Goal: Communication & Community: Answer question/provide support

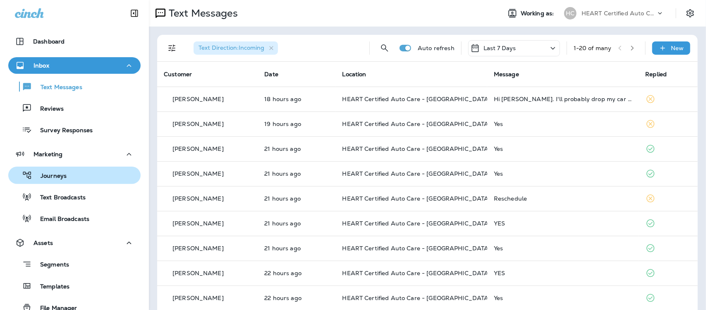
click at [67, 178] on div "Journeys" at bounding box center [75, 175] width 126 height 12
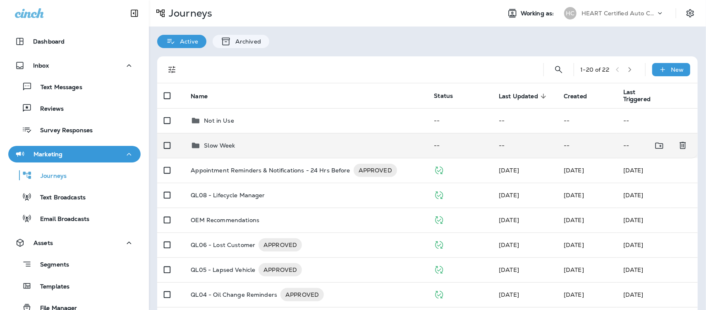
click at [228, 141] on div "Slow Week" at bounding box center [219, 145] width 31 height 10
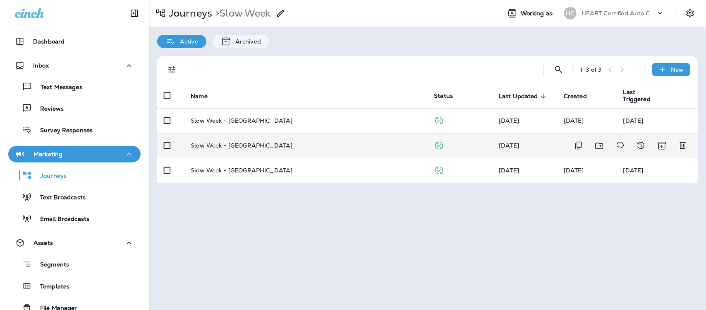
click at [231, 142] on p "Slow Week - [GEOGRAPHIC_DATA]" at bounding box center [242, 145] width 102 height 7
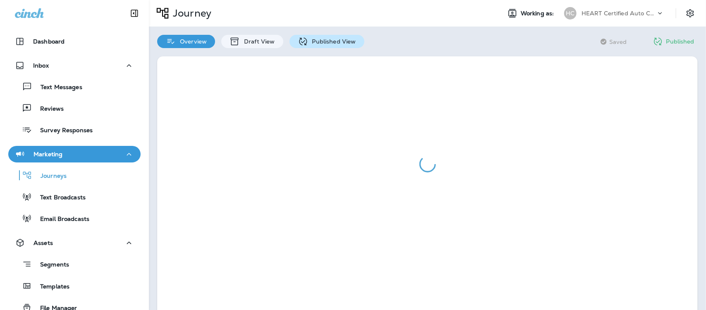
click at [324, 42] on p "Published View" at bounding box center [332, 41] width 48 height 7
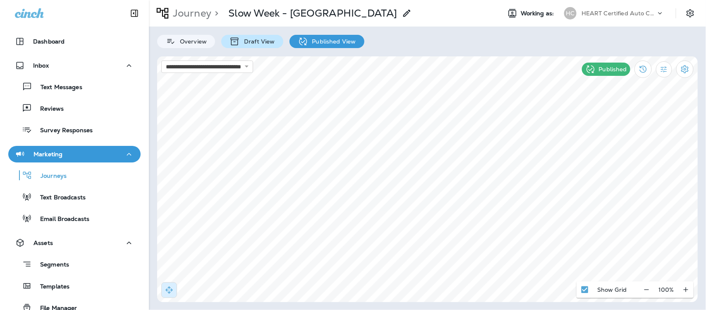
click at [255, 44] on p "Draft View" at bounding box center [257, 41] width 35 height 7
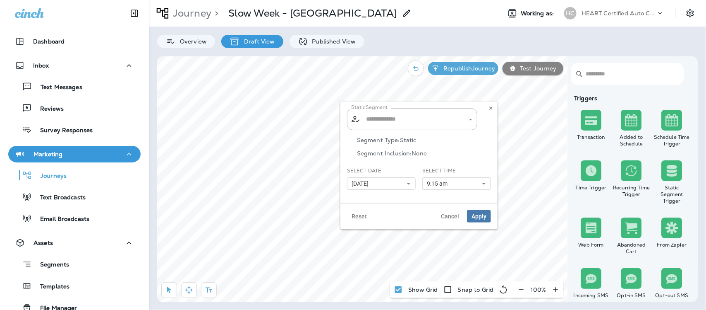
type input "**********"
click at [410, 181] on icon at bounding box center [408, 183] width 5 height 5
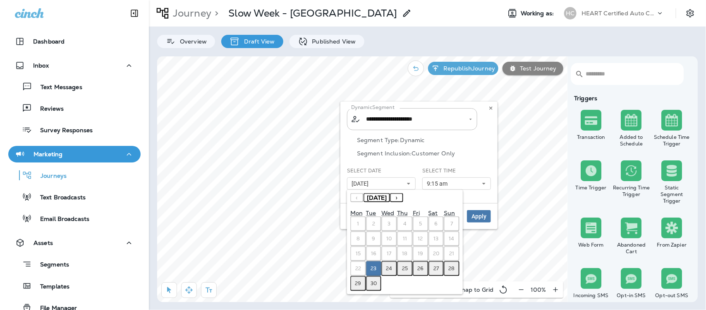
click at [354, 278] on button "29" at bounding box center [358, 283] width 16 height 15
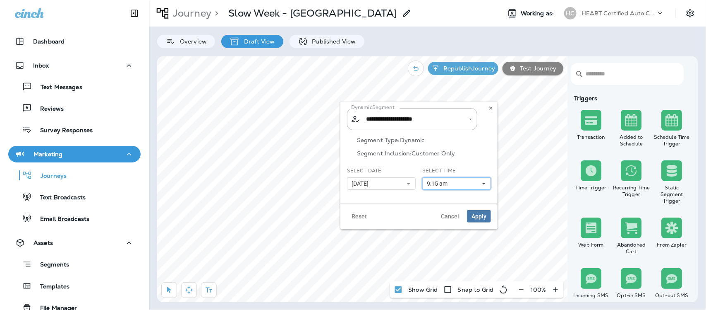
click at [487, 182] on button "9:15 am" at bounding box center [456, 183] width 69 height 12
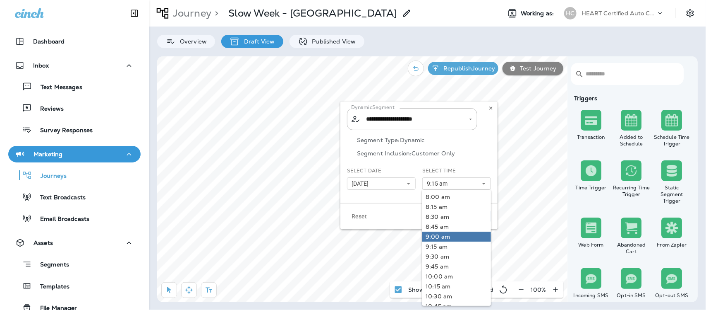
click at [439, 237] on link "9:00 am" at bounding box center [456, 236] width 69 height 10
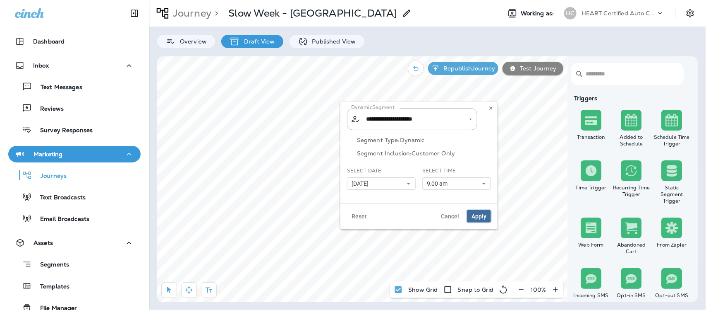
click at [479, 216] on span "Apply" at bounding box center [479, 216] width 15 height 6
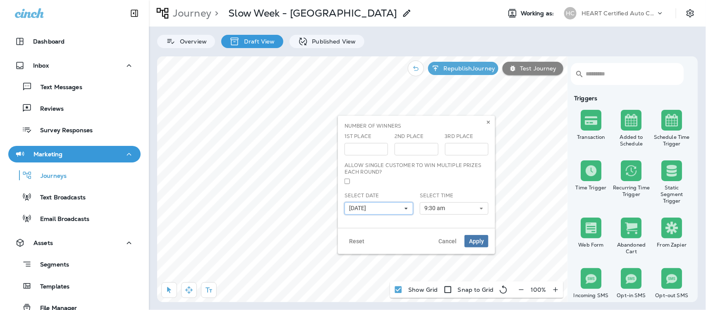
click at [406, 209] on use at bounding box center [406, 208] width 3 height 2
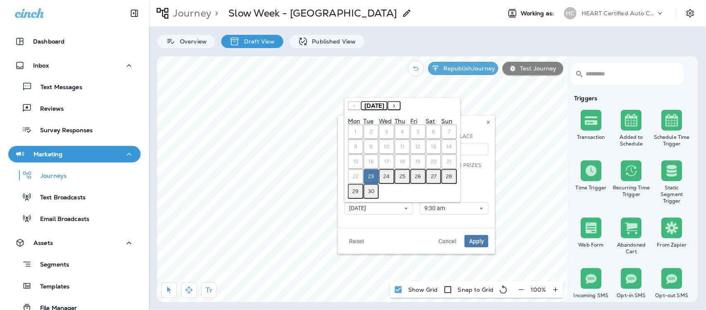
click at [354, 192] on abbr "29" at bounding box center [356, 191] width 6 height 7
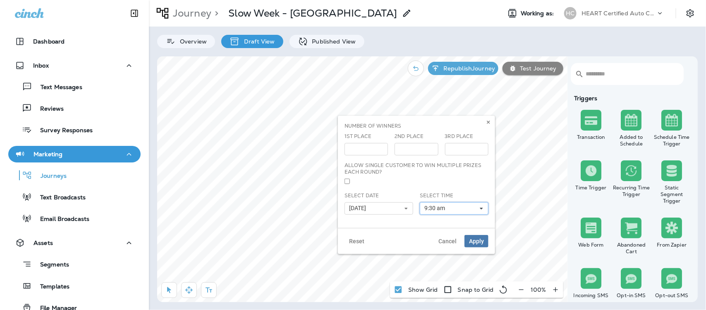
click at [481, 209] on use at bounding box center [481, 208] width 3 height 2
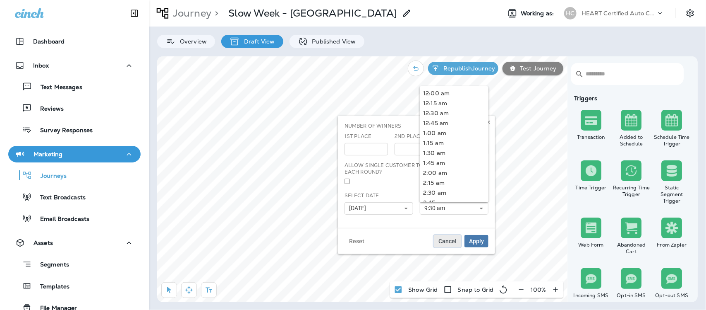
click at [451, 240] on span "Cancel" at bounding box center [448, 241] width 18 height 6
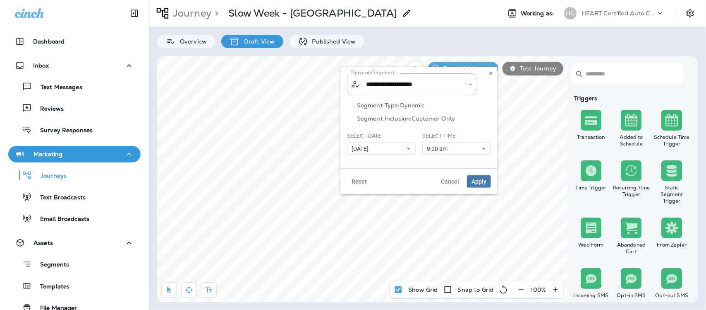
type input "**********"
click at [485, 148] on icon at bounding box center [484, 148] width 5 height 5
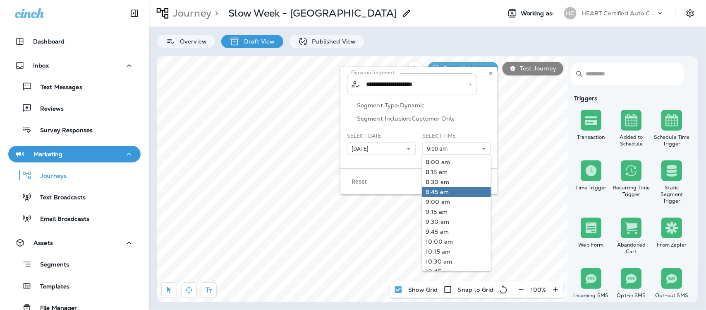
click at [439, 190] on link "8:45 am" at bounding box center [456, 192] width 69 height 10
click at [470, 187] on link "8:45 am" at bounding box center [456, 192] width 69 height 10
click at [387, 170] on div "Reset Cancel Apply" at bounding box center [419, 181] width 157 height 26
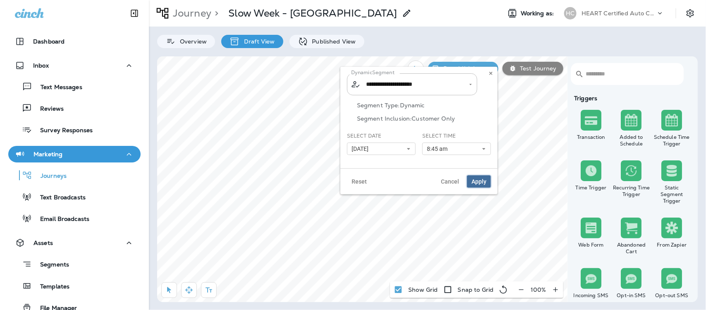
click at [480, 181] on span "Apply" at bounding box center [479, 181] width 15 height 6
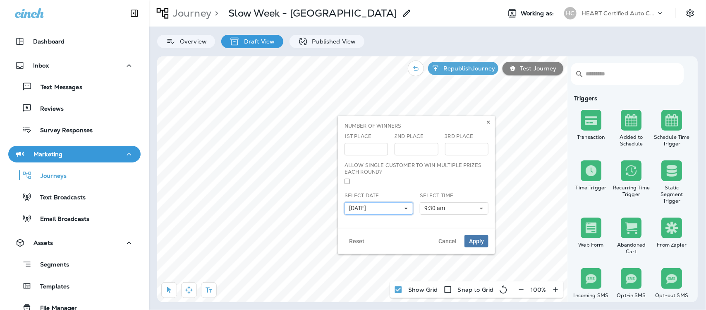
click at [409, 208] on button "[DATE]" at bounding box center [379, 208] width 69 height 12
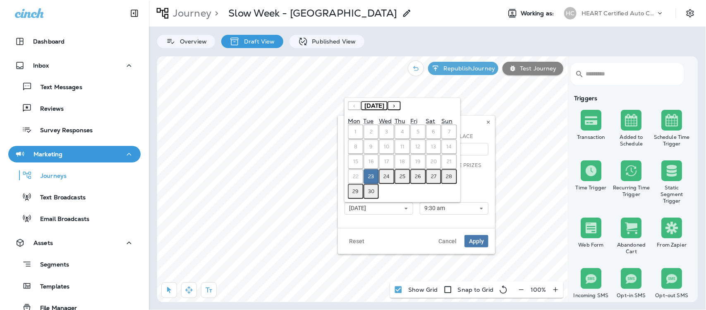
click at [355, 193] on abbr "29" at bounding box center [356, 191] width 6 height 7
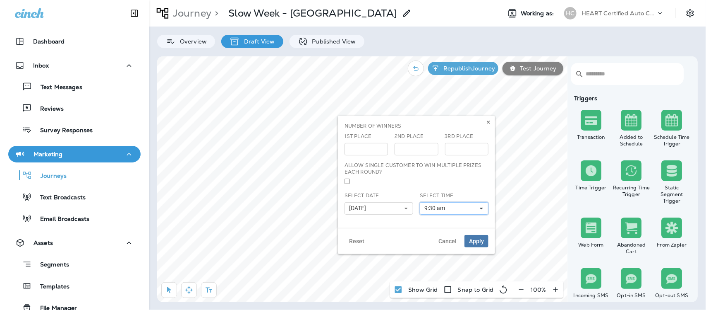
click at [482, 208] on use at bounding box center [481, 208] width 3 height 2
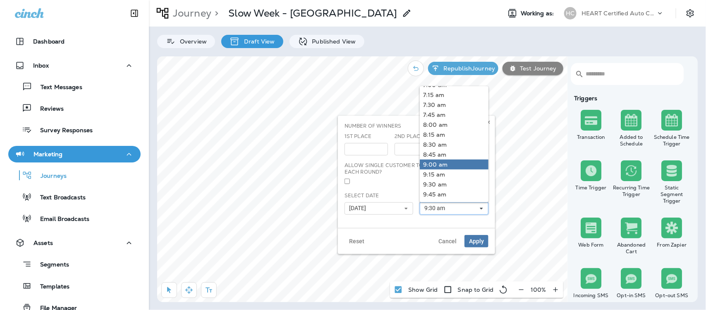
scroll to position [310, 0]
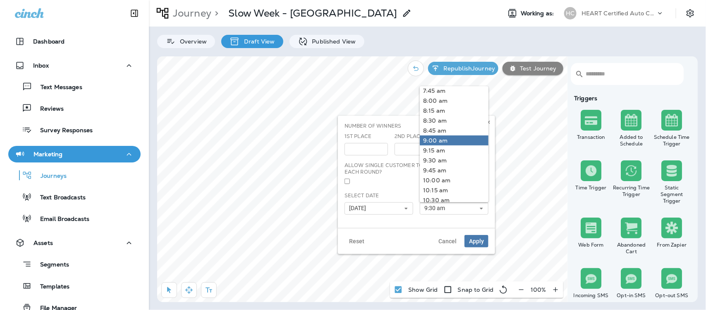
click at [443, 141] on link "9:00 am" at bounding box center [454, 140] width 69 height 10
click at [477, 240] on span "Apply" at bounding box center [476, 241] width 15 height 6
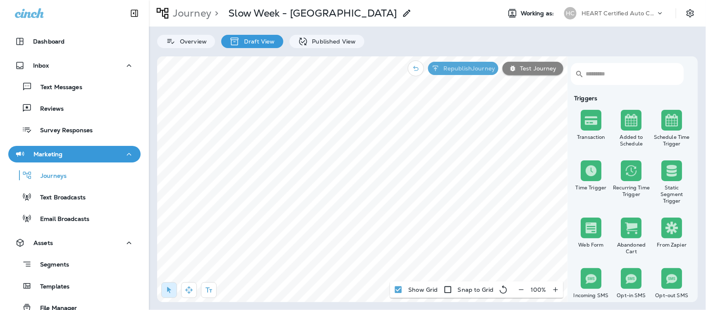
click at [478, 73] on button "Republish Journey" at bounding box center [463, 68] width 70 height 13
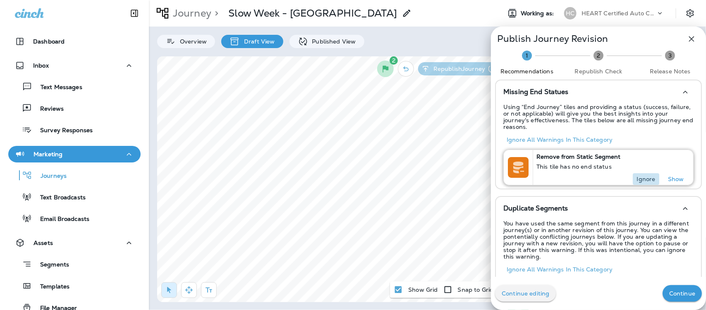
click at [642, 175] on p "Ignore" at bounding box center [646, 178] width 19 height 7
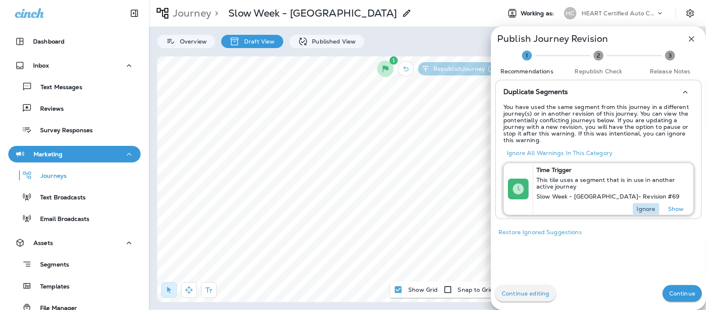
click at [637, 206] on p "Ignore" at bounding box center [646, 208] width 19 height 7
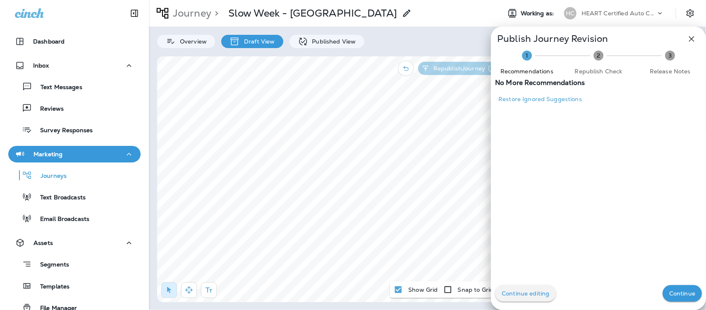
click at [673, 291] on p "Continue" at bounding box center [682, 293] width 26 height 7
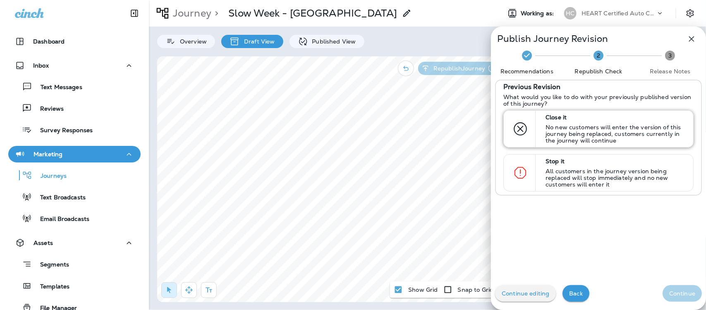
click at [580, 137] on p "No new customers will enter the version of this journey being replaced, custome…" at bounding box center [616, 134] width 140 height 20
click at [671, 290] on p "Continue" at bounding box center [682, 293] width 26 height 7
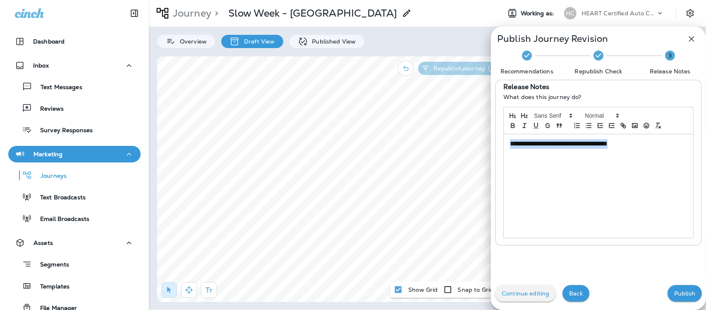
drag, startPoint x: 636, startPoint y: 143, endPoint x: 486, endPoint y: 155, distance: 150.3
click at [495, 143] on div "**********" at bounding box center [598, 162] width 207 height 166
click at [681, 294] on p "Publish" at bounding box center [684, 293] width 21 height 7
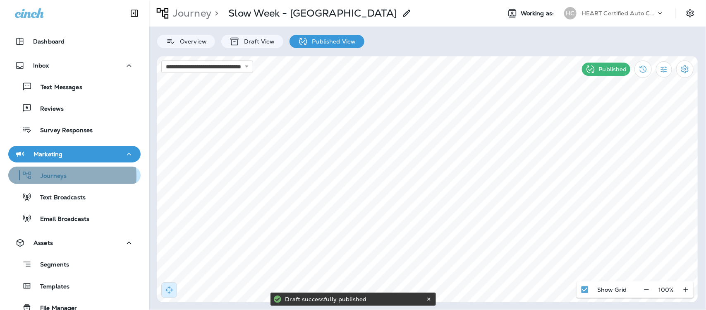
drag, startPoint x: 54, startPoint y: 176, endPoint x: 61, endPoint y: 174, distance: 7.6
click at [56, 175] on p "Journeys" at bounding box center [49, 176] width 34 height 8
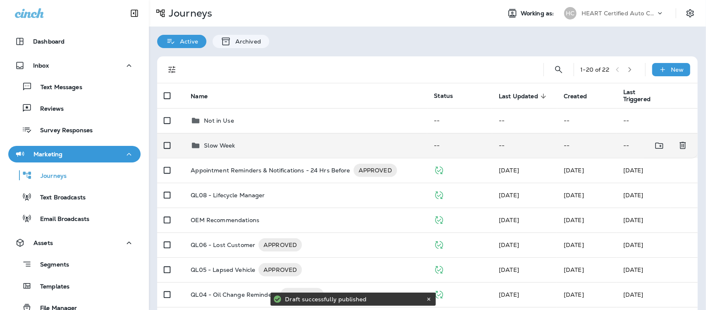
click at [216, 142] on p "Slow Week" at bounding box center [219, 145] width 31 height 7
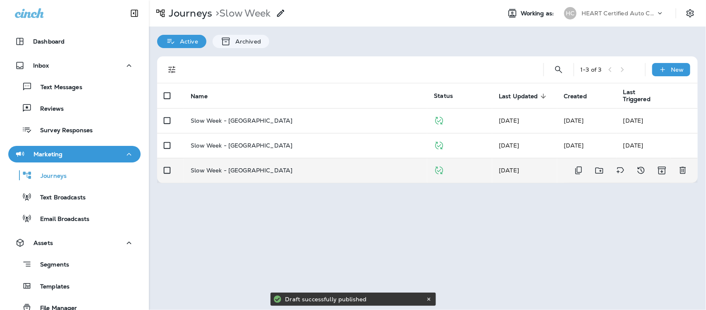
click at [236, 170] on p "Slow Week - [GEOGRAPHIC_DATA]" at bounding box center [242, 170] width 102 height 7
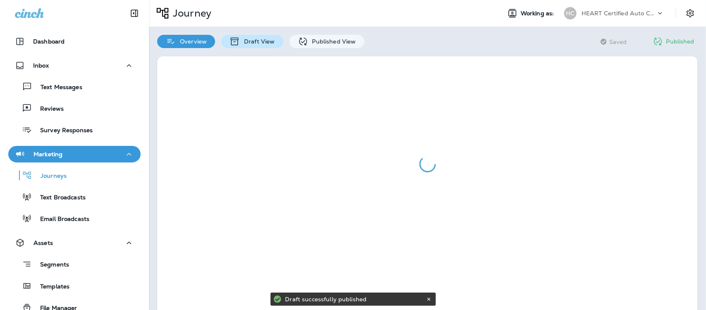
click at [259, 40] on p "Draft View" at bounding box center [257, 41] width 35 height 7
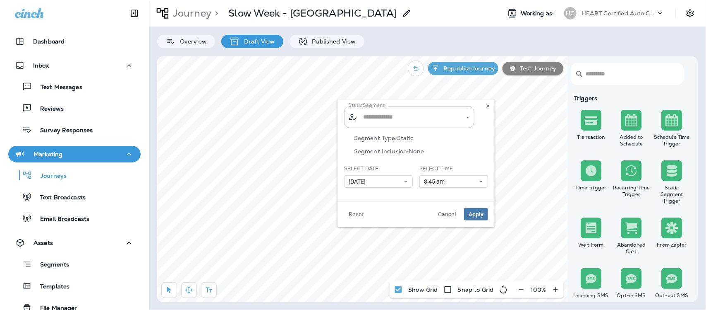
type input "**********"
click at [406, 181] on use at bounding box center [406, 182] width 3 height 2
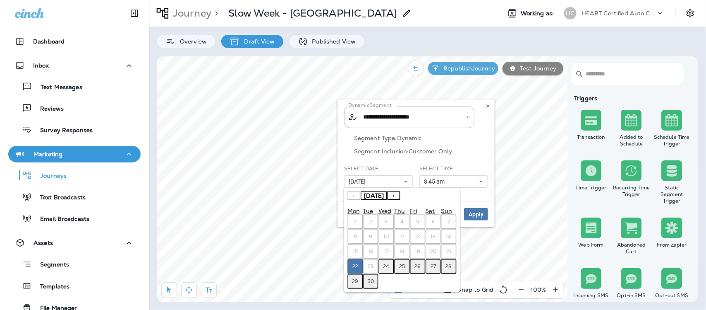
click at [356, 278] on abbr "29" at bounding box center [355, 281] width 6 height 7
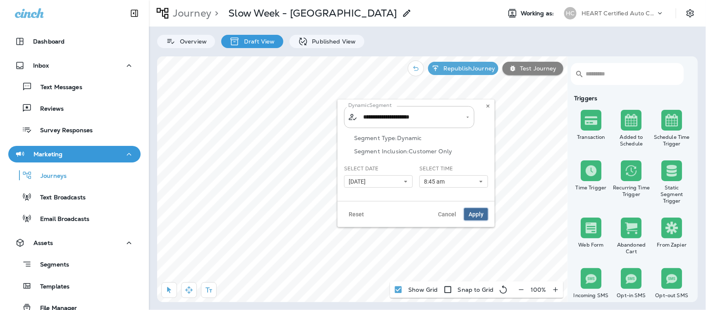
click at [479, 216] on span "Apply" at bounding box center [476, 214] width 15 height 6
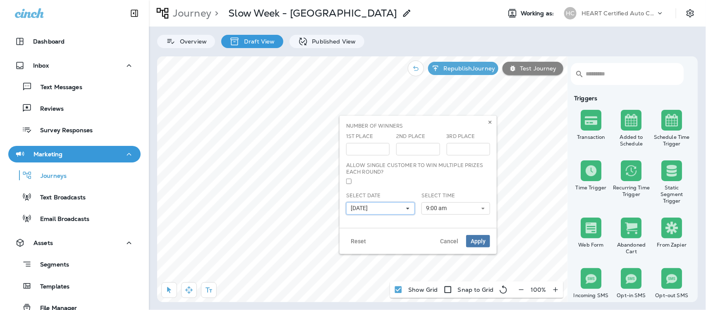
click at [409, 207] on icon at bounding box center [408, 208] width 5 height 5
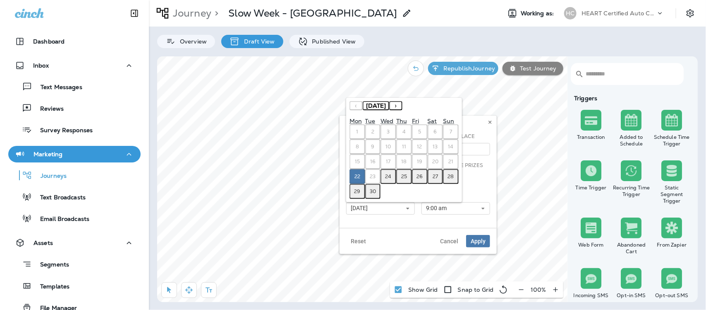
click at [354, 189] on abbr "29" at bounding box center [357, 191] width 6 height 7
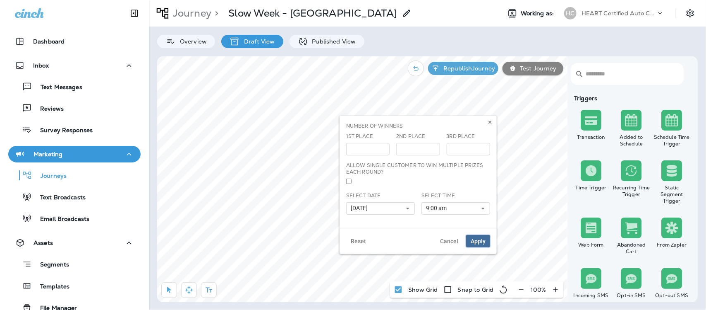
click at [487, 239] on button "Apply" at bounding box center [478, 241] width 24 height 12
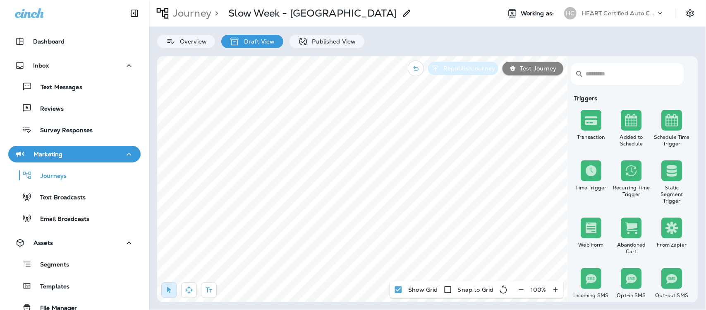
click at [482, 64] on button "Republish Journey" at bounding box center [463, 68] width 70 height 13
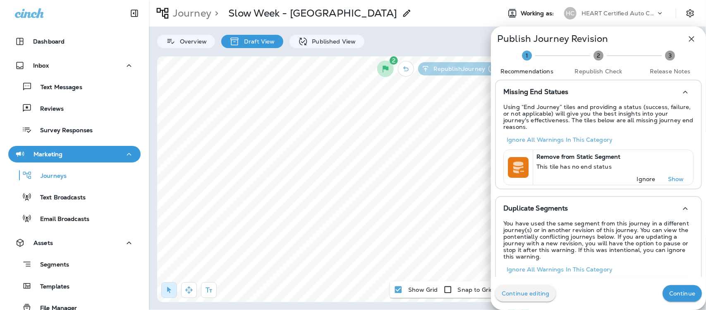
click at [640, 175] on p "Ignore" at bounding box center [646, 178] width 19 height 7
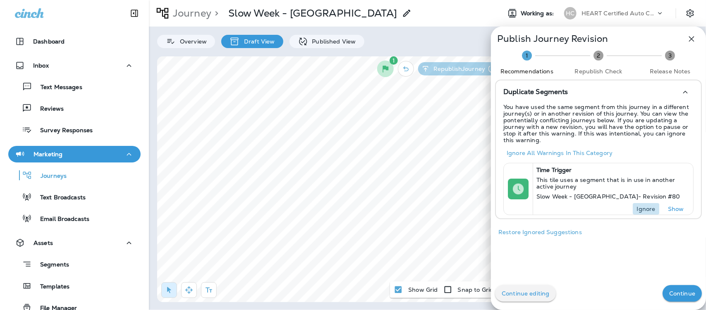
click at [645, 203] on button "Ignore" at bounding box center [646, 209] width 26 height 12
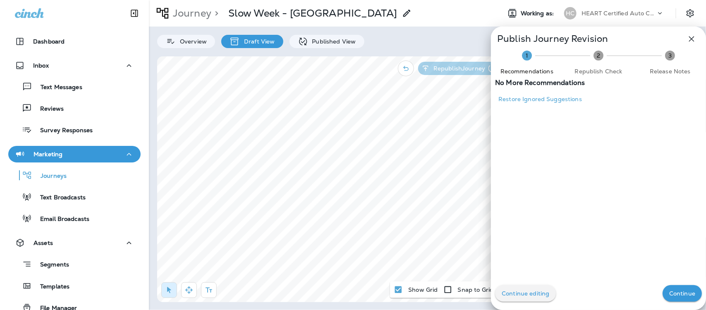
click at [677, 291] on p "Continue" at bounding box center [682, 293] width 26 height 7
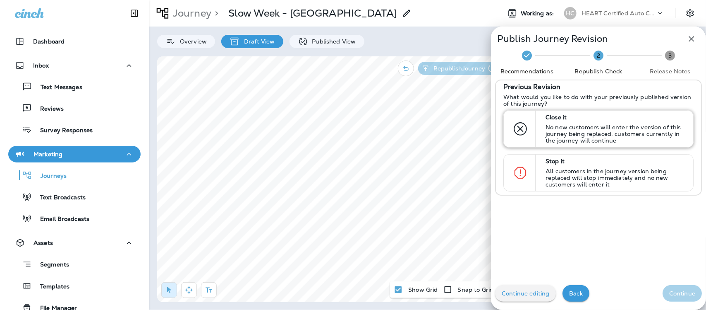
click at [592, 114] on p "Close it" at bounding box center [616, 117] width 140 height 7
click at [686, 297] on button "Continue" at bounding box center [682, 293] width 39 height 17
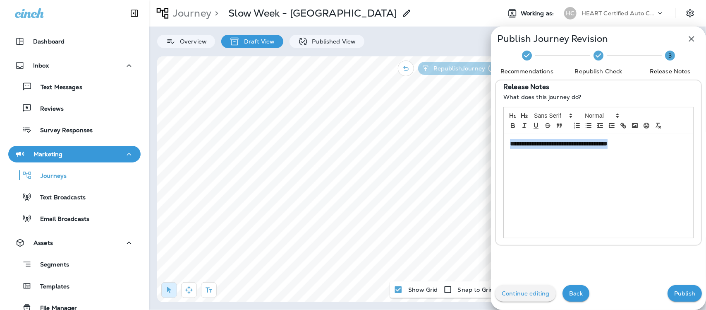
drag, startPoint x: 629, startPoint y: 142, endPoint x: 475, endPoint y: 146, distance: 154.4
click at [475, 146] on div "**********" at bounding box center [353, 155] width 706 height 310
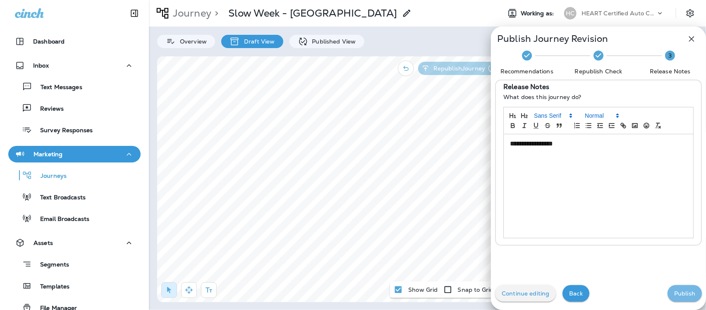
click at [680, 290] on p "Publish" at bounding box center [684, 293] width 21 height 7
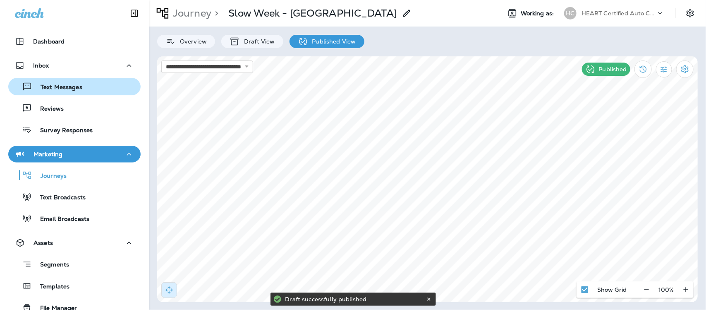
click at [71, 85] on p "Text Messages" at bounding box center [57, 88] width 50 height 8
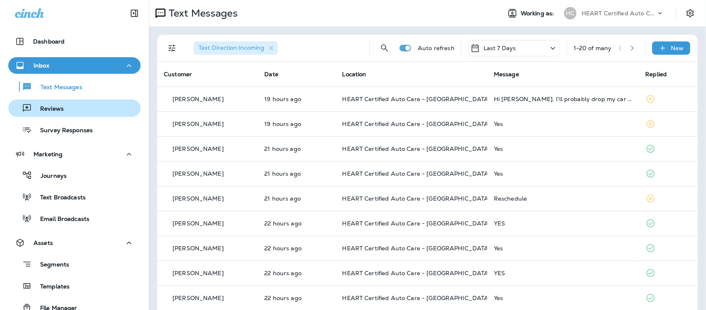
click at [41, 108] on p "Reviews" at bounding box center [48, 109] width 32 height 8
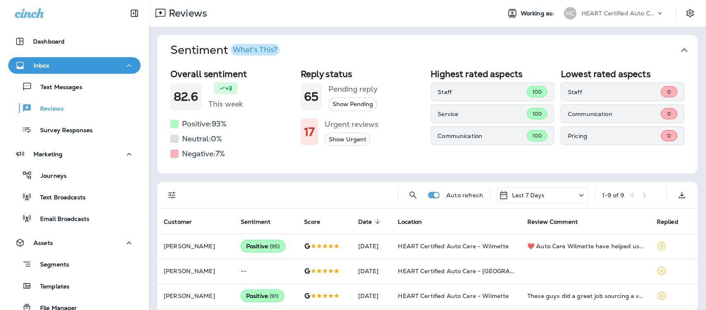
click at [678, 48] on icon "button" at bounding box center [684, 49] width 13 height 13
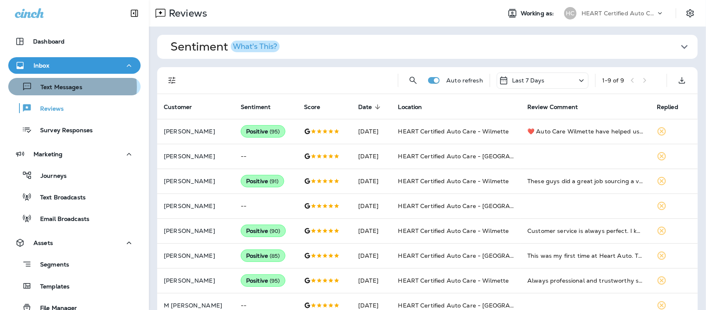
click at [67, 87] on p "Text Messages" at bounding box center [57, 88] width 50 height 8
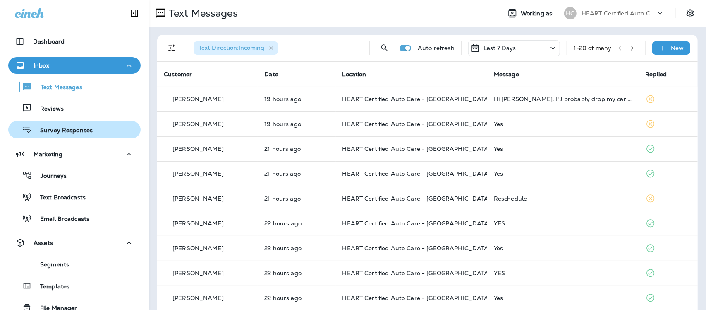
click at [58, 133] on p "Survey Responses" at bounding box center [62, 131] width 61 height 8
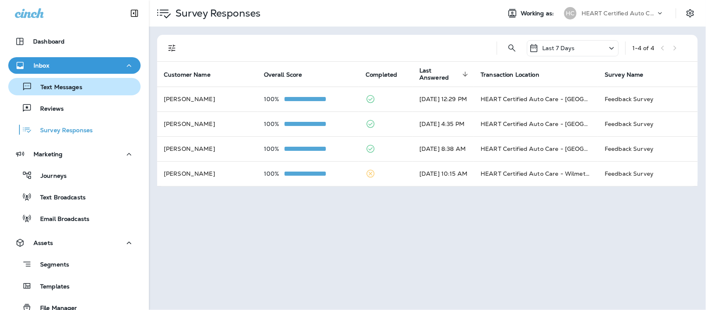
click at [71, 85] on p "Text Messages" at bounding box center [57, 88] width 50 height 8
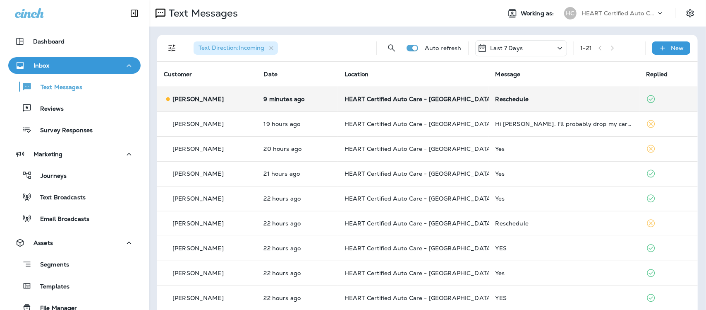
click at [513, 101] on div "Reschedule" at bounding box center [565, 99] width 138 height 7
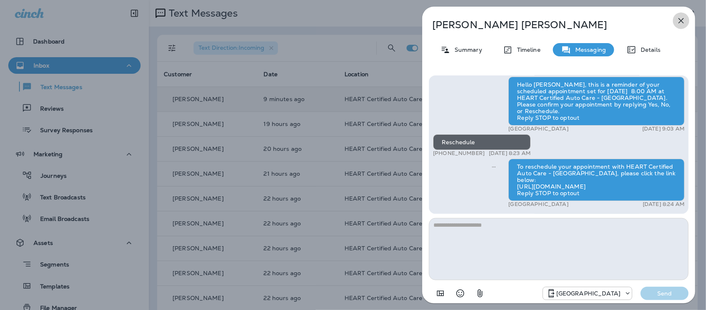
click at [683, 19] on icon "button" at bounding box center [681, 20] width 5 height 5
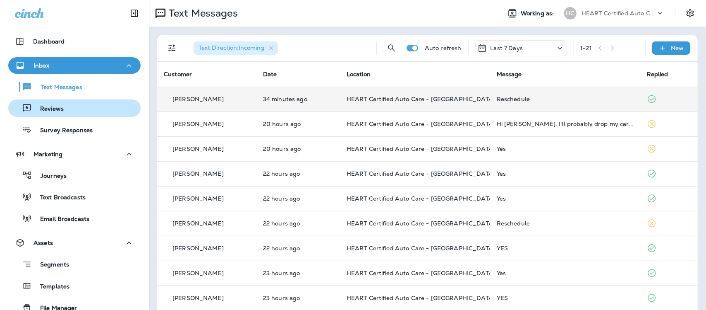
click at [52, 105] on p "Reviews" at bounding box center [48, 109] width 32 height 8
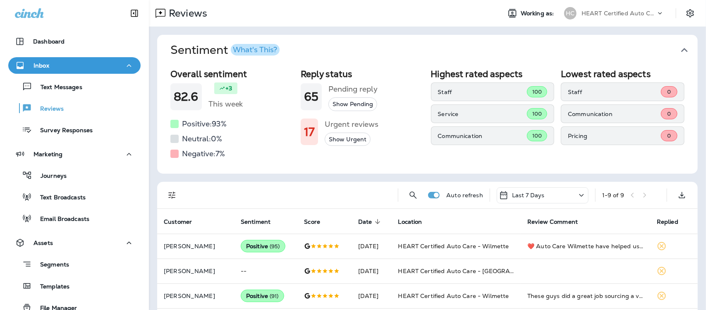
click at [681, 48] on icon "button" at bounding box center [684, 49] width 13 height 13
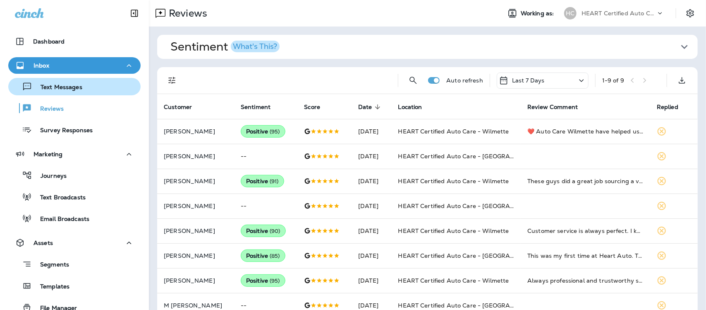
click at [76, 88] on p "Text Messages" at bounding box center [57, 88] width 50 height 8
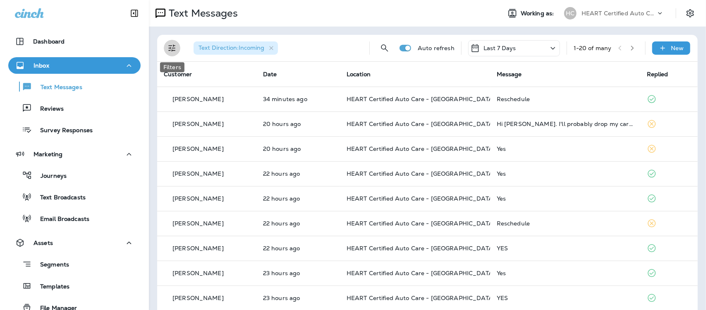
click at [174, 48] on icon "Filters" at bounding box center [171, 48] width 7 height 7
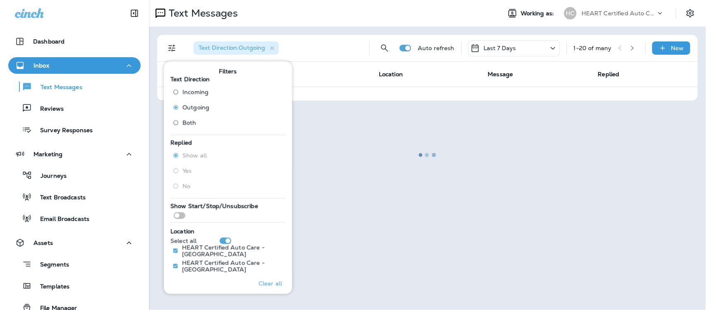
click at [273, 48] on div at bounding box center [428, 155] width 556 height 308
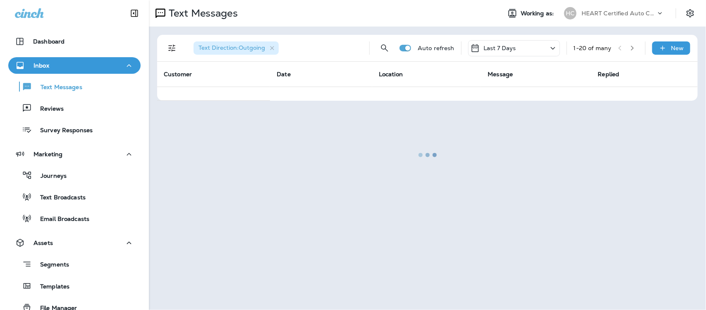
click at [273, 48] on div at bounding box center [428, 155] width 556 height 308
click at [174, 48] on div at bounding box center [428, 155] width 556 height 308
click at [170, 46] on div at bounding box center [428, 155] width 556 height 308
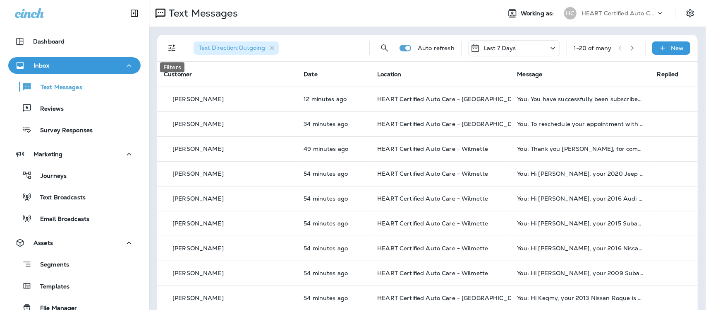
click at [170, 48] on icon "Filters" at bounding box center [171, 48] width 7 height 7
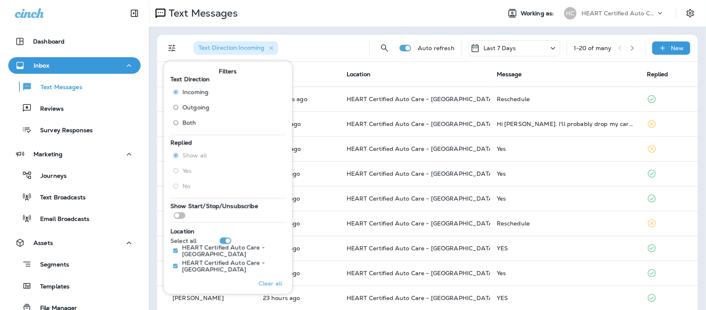
click at [324, 48] on div "Text Direction : Incoming" at bounding box center [275, 48] width 176 height 26
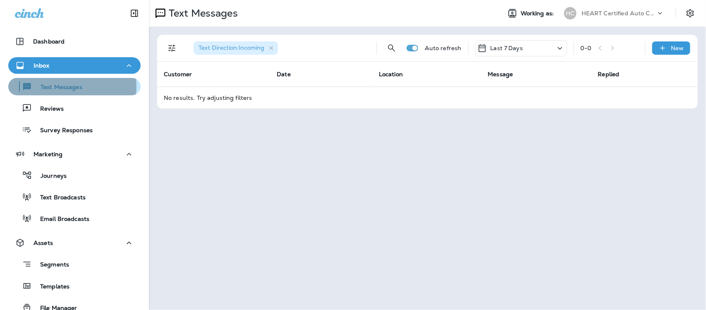
click at [59, 86] on p "Text Messages" at bounding box center [57, 88] width 50 height 8
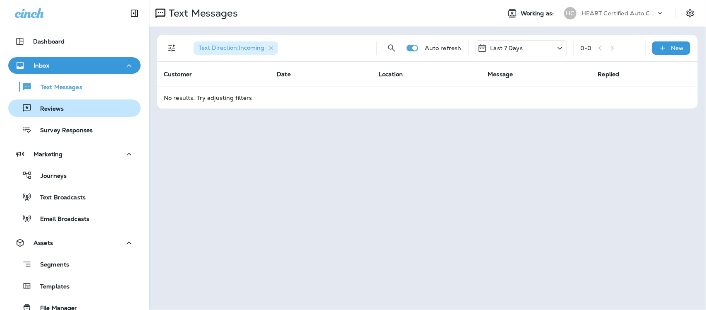
click at [52, 105] on p "Reviews" at bounding box center [48, 109] width 32 height 8
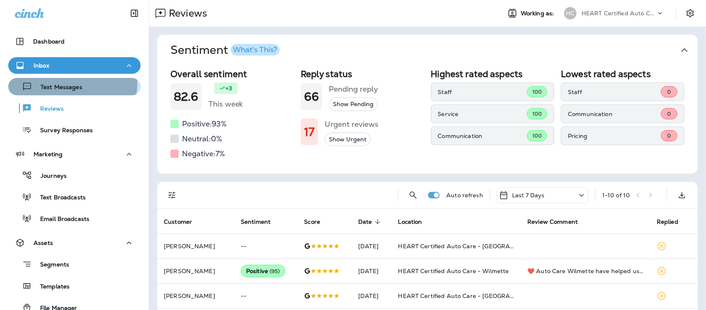
click at [65, 84] on p "Text Messages" at bounding box center [57, 88] width 50 height 8
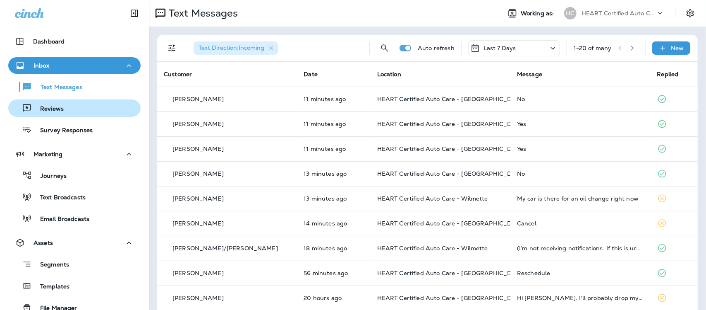
click at [57, 106] on p "Reviews" at bounding box center [48, 109] width 32 height 8
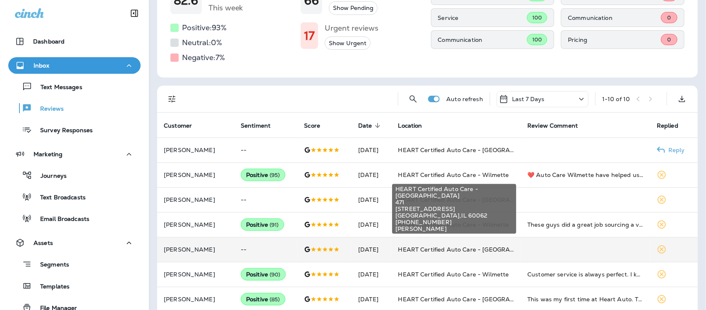
scroll to position [103, 0]
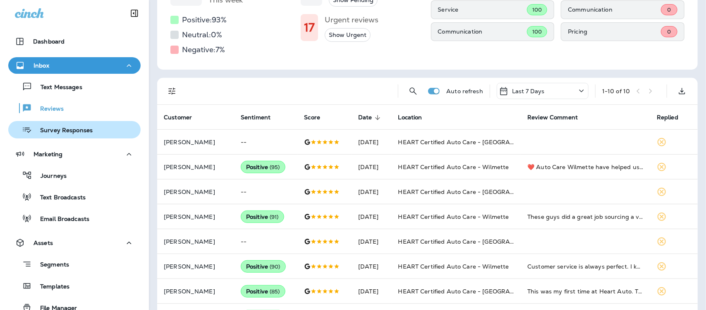
click at [77, 131] on p "Survey Responses" at bounding box center [62, 131] width 61 height 8
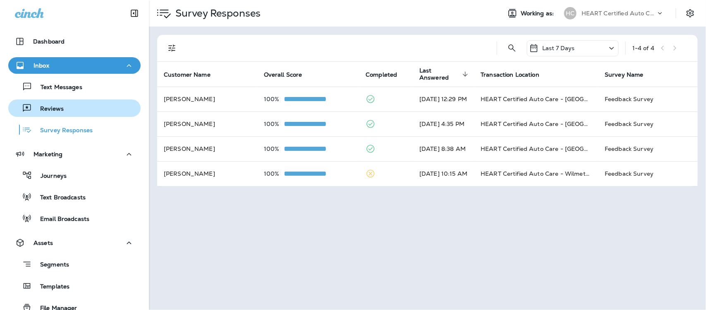
click at [57, 108] on p "Reviews" at bounding box center [48, 109] width 32 height 8
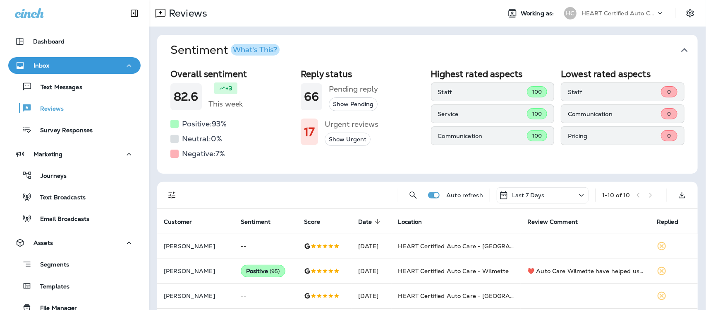
click at [681, 50] on icon "button" at bounding box center [684, 50] width 7 height 4
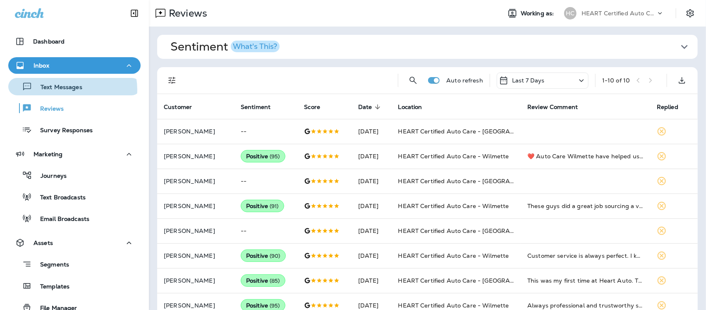
drag, startPoint x: 67, startPoint y: 89, endPoint x: 63, endPoint y: 65, distance: 24.4
click at [67, 87] on p "Text Messages" at bounding box center [57, 88] width 50 height 8
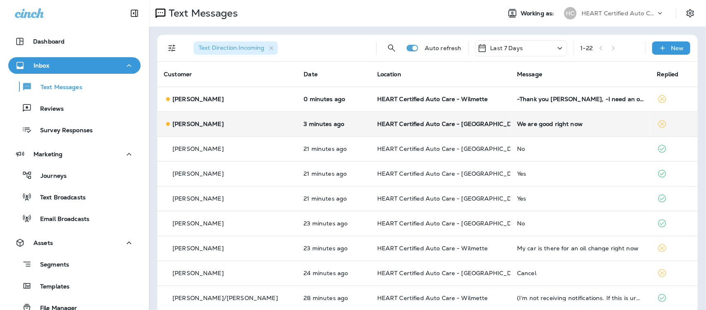
click at [541, 125] on div "We are good right now" at bounding box center [580, 123] width 127 height 7
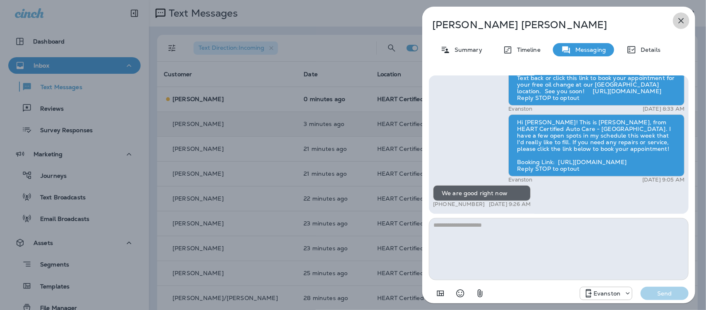
click at [681, 19] on icon "button" at bounding box center [682, 21] width 10 height 10
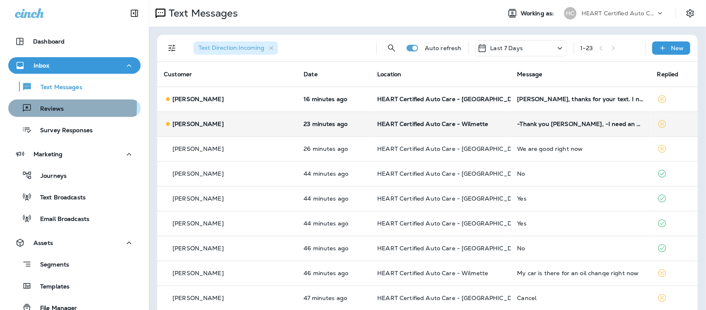
click at [52, 107] on p "Reviews" at bounding box center [48, 109] width 32 height 8
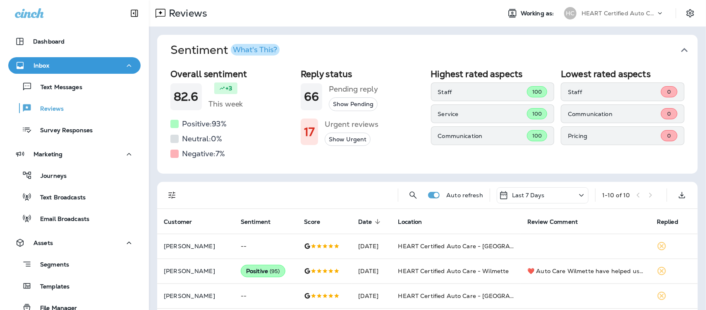
drag, startPoint x: 677, startPoint y: 44, endPoint x: 663, endPoint y: 48, distance: 14.8
click at [678, 44] on icon "button" at bounding box center [684, 49] width 13 height 13
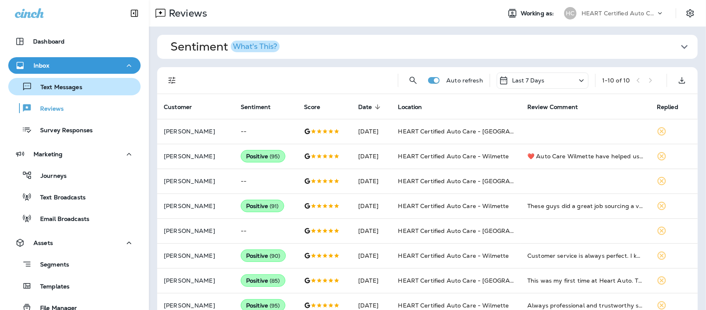
click at [74, 80] on div "Text Messages" at bounding box center [47, 86] width 71 height 12
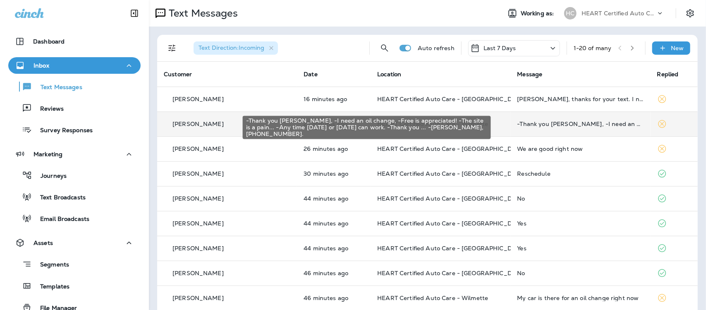
click at [532, 125] on div "-Thank you [PERSON_NAME], -I need an oil change, -Free is appreciated! -The sit…" at bounding box center [581, 123] width 127 height 7
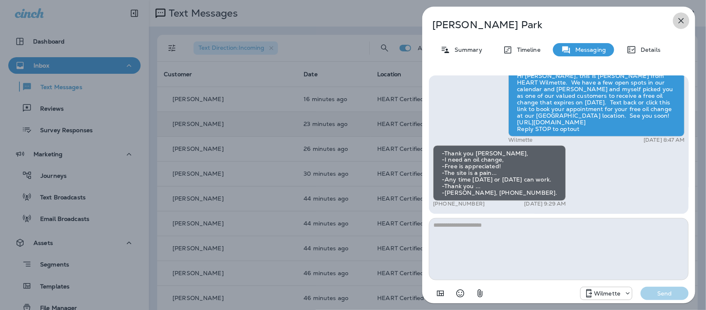
click at [681, 18] on icon "button" at bounding box center [682, 21] width 10 height 10
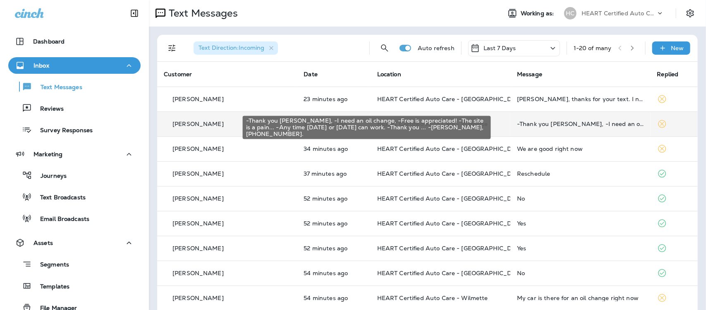
click at [555, 123] on div "-Thank you [PERSON_NAME], -I need an oil change, -Free is appreciated! -The sit…" at bounding box center [580, 123] width 127 height 7
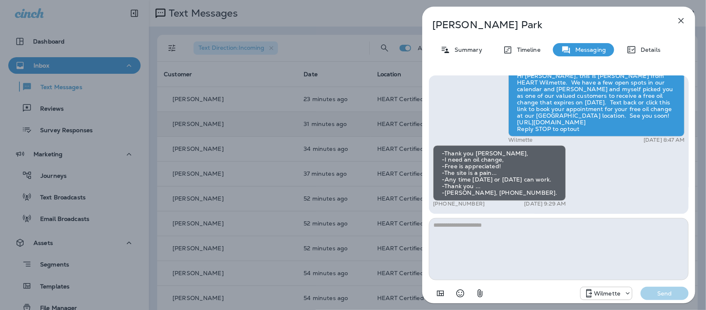
click at [683, 17] on icon "button" at bounding box center [682, 21] width 10 height 10
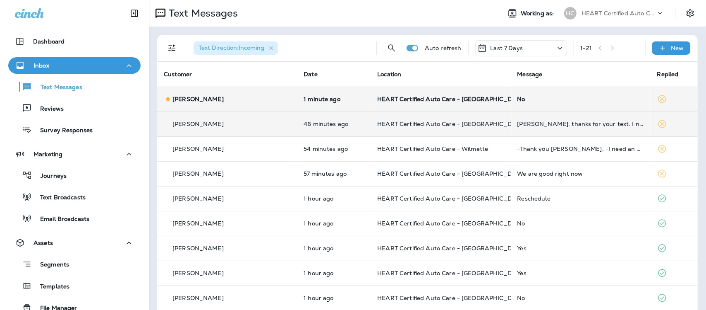
click at [518, 99] on div "No" at bounding box center [581, 99] width 127 height 7
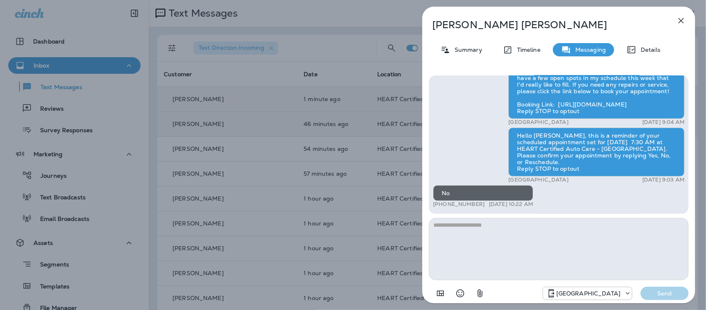
click at [679, 21] on icon "button" at bounding box center [682, 21] width 10 height 10
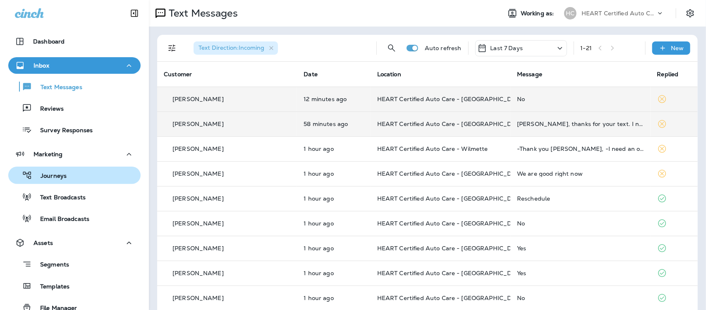
click at [59, 174] on p "Journeys" at bounding box center [49, 176] width 34 height 8
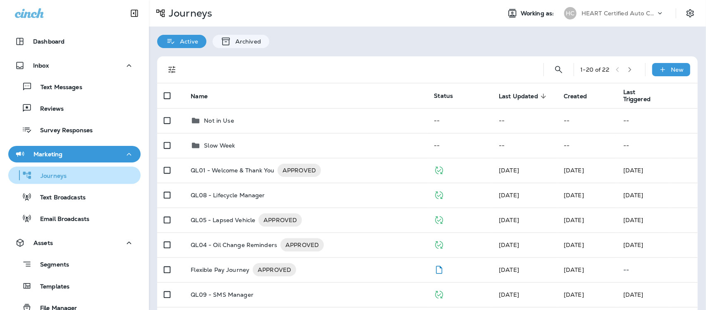
click at [55, 174] on p "Journeys" at bounding box center [49, 176] width 34 height 8
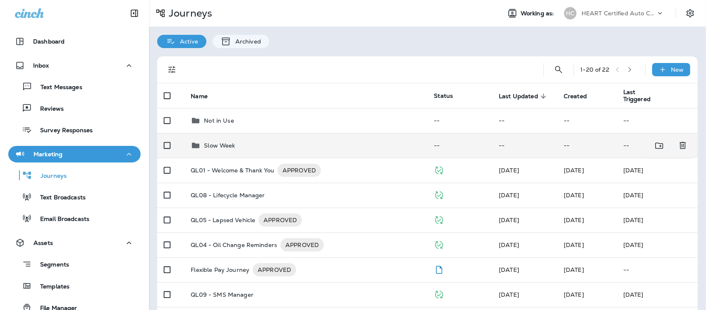
click at [220, 146] on p "Slow Week" at bounding box center [219, 145] width 31 height 7
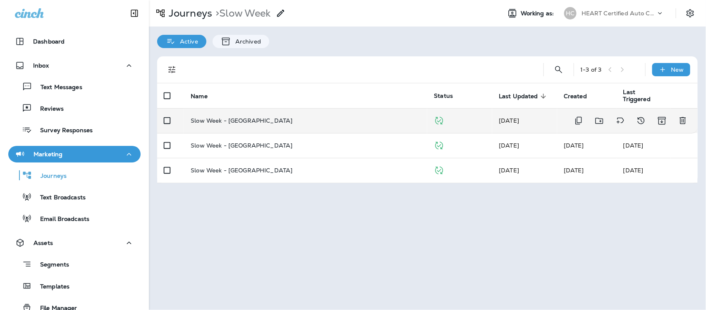
click at [247, 119] on p "Slow Week - [GEOGRAPHIC_DATA]" at bounding box center [242, 120] width 102 height 7
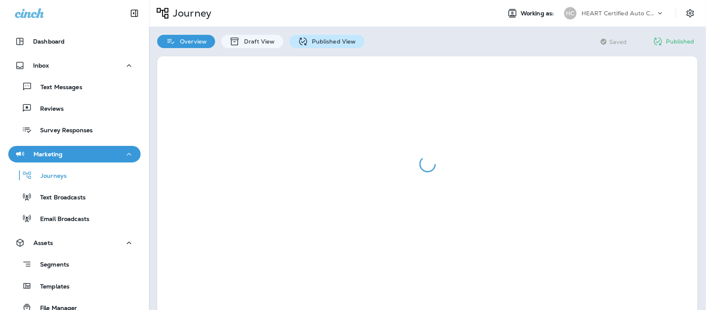
click at [327, 38] on p "Published View" at bounding box center [332, 41] width 48 height 7
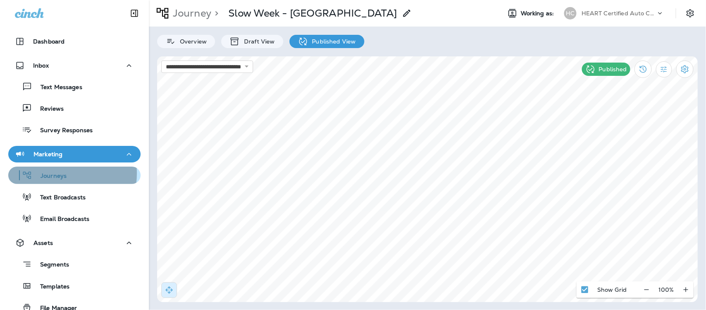
click at [50, 173] on p "Journeys" at bounding box center [49, 176] width 34 height 8
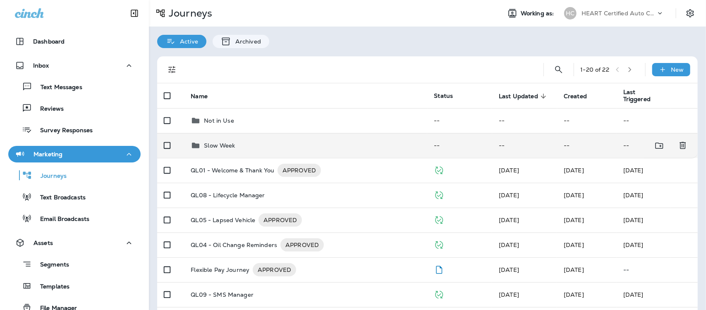
click at [216, 145] on p "Slow Week" at bounding box center [219, 145] width 31 height 7
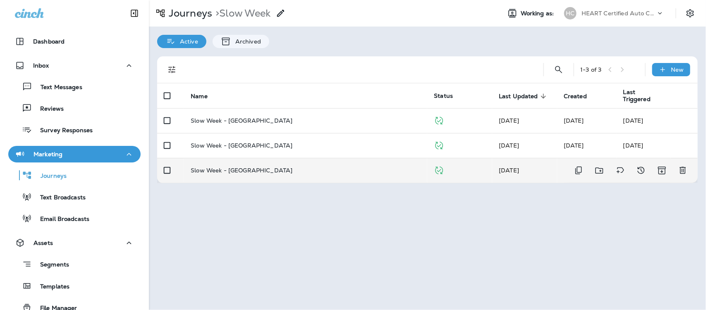
click at [238, 168] on p "Slow Week - [GEOGRAPHIC_DATA]" at bounding box center [242, 170] width 102 height 7
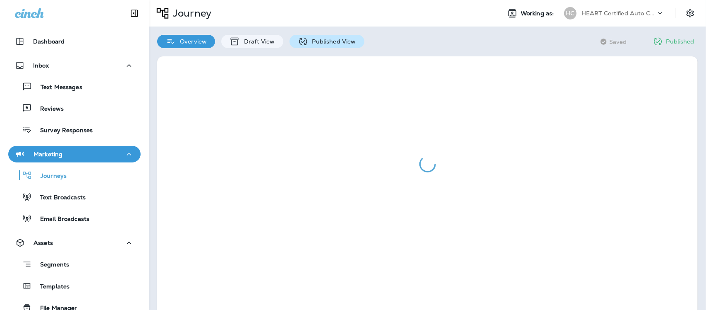
click at [314, 40] on p "Published View" at bounding box center [332, 41] width 48 height 7
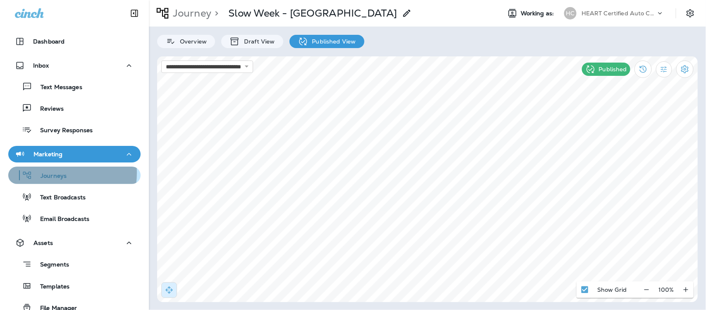
click at [45, 173] on p "Journeys" at bounding box center [49, 176] width 34 height 8
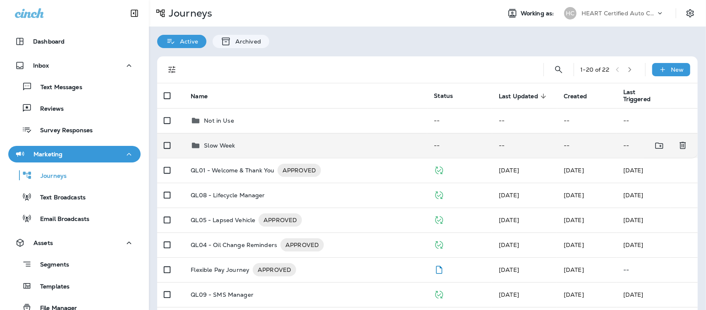
click at [232, 144] on p "Slow Week" at bounding box center [219, 145] width 31 height 7
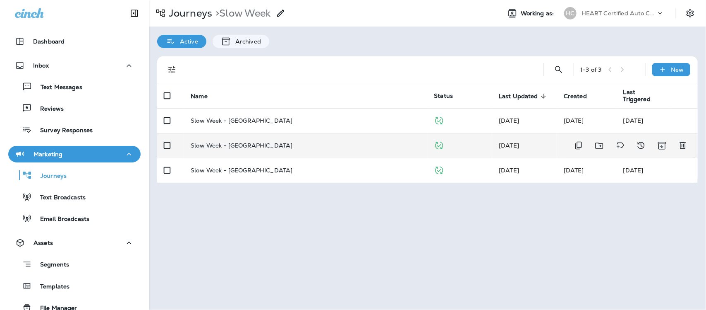
click at [243, 144] on p "Slow Week - [GEOGRAPHIC_DATA]" at bounding box center [242, 145] width 102 height 7
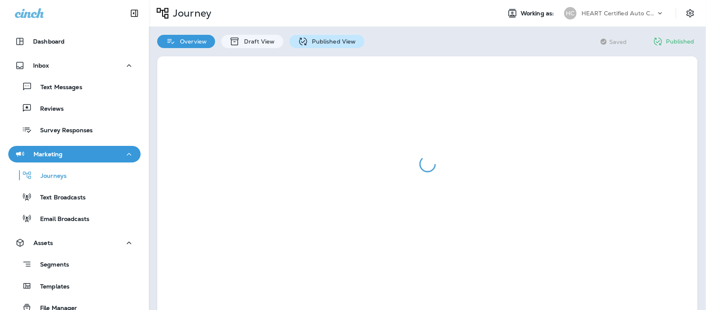
click at [334, 40] on p "Published View" at bounding box center [332, 41] width 48 height 7
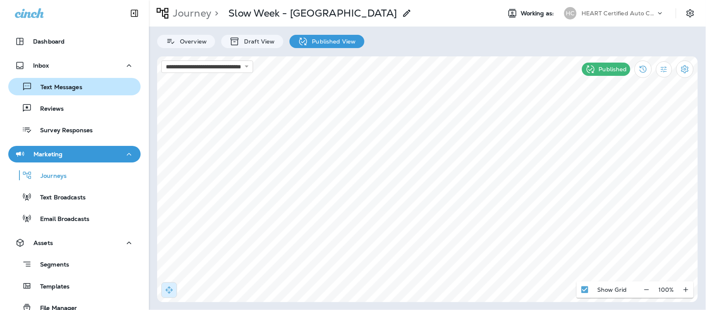
click at [54, 88] on p "Text Messages" at bounding box center [57, 88] width 50 height 8
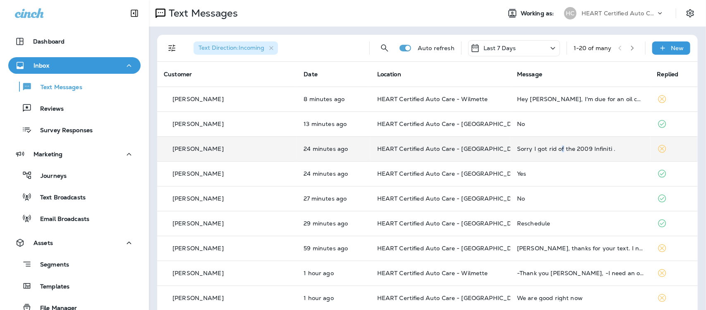
click at [541, 149] on div "Sorry I got rid of the 2009 Infiniti ." at bounding box center [580, 148] width 127 height 7
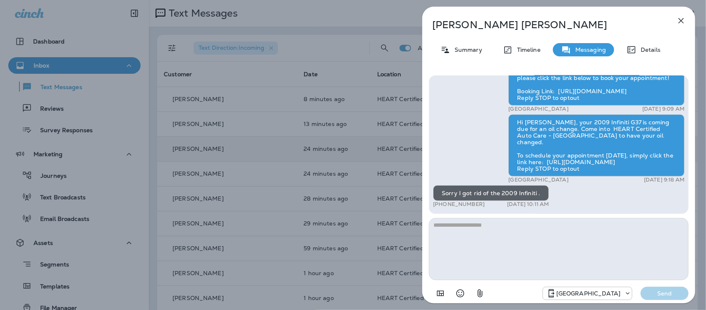
click at [463, 235] on textarea at bounding box center [559, 249] width 260 height 62
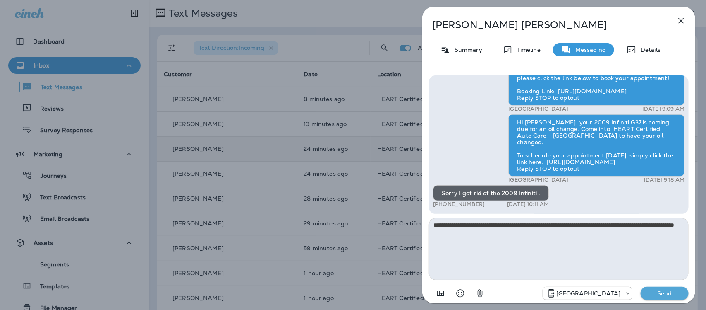
type textarea "**********"
click at [667, 295] on p "Send" at bounding box center [665, 292] width 35 height 7
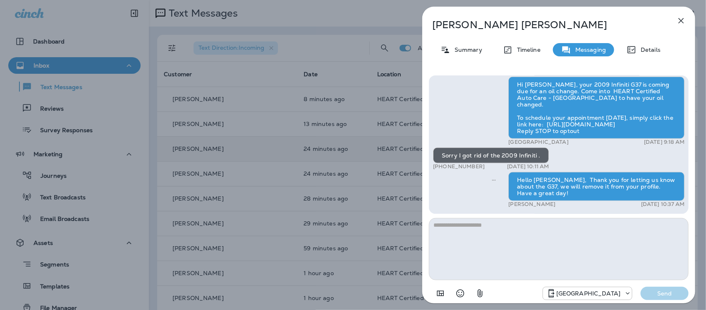
click at [677, 18] on icon "button" at bounding box center [682, 21] width 10 height 10
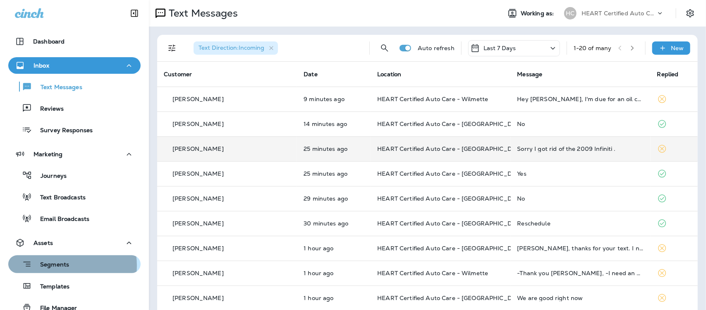
click at [59, 265] on p "Segments" at bounding box center [50, 265] width 37 height 8
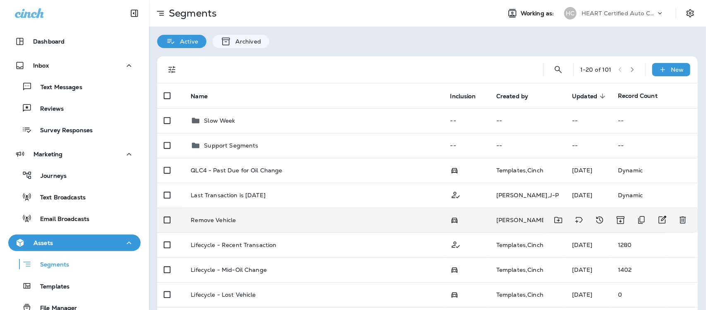
click at [221, 218] on p "Remove Vehicle" at bounding box center [213, 219] width 45 height 7
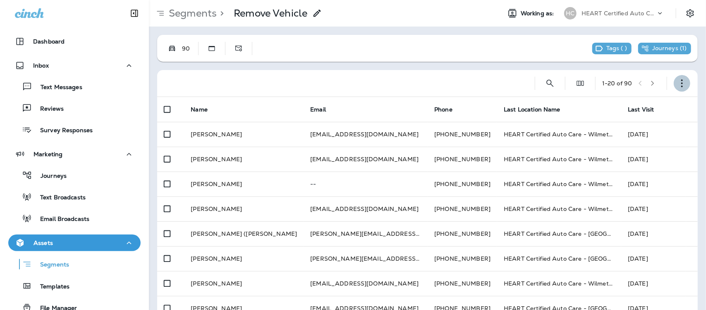
click at [679, 85] on button "button" at bounding box center [682, 83] width 17 height 17
click at [617, 107] on p "Edit Segment" at bounding box center [620, 104] width 43 height 7
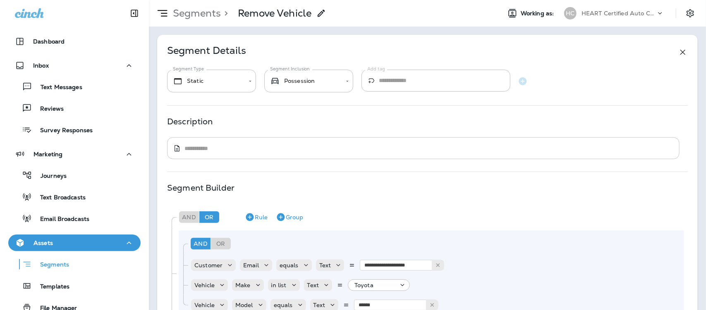
type input "**********"
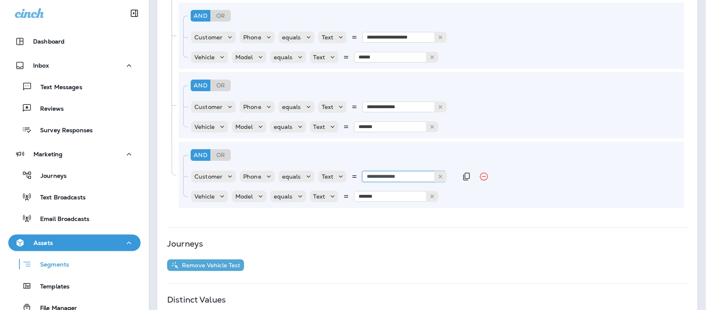
drag, startPoint x: 328, startPoint y: 79, endPoint x: 408, endPoint y: 168, distance: 119.3
click at [416, 171] on input "**********" at bounding box center [403, 176] width 83 height 11
click at [401, 194] on input "*******" at bounding box center [395, 196] width 83 height 11
click at [394, 201] on div "**********" at bounding box center [432, 175] width 506 height 66
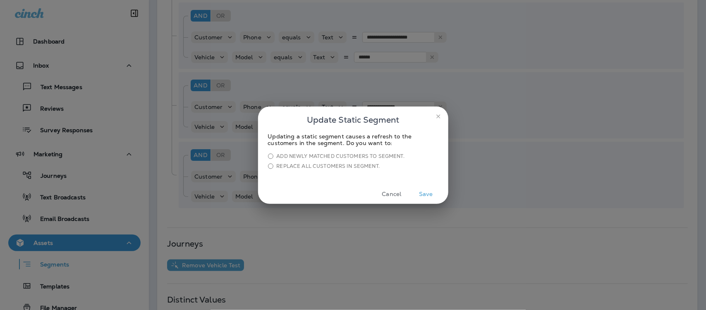
drag, startPoint x: 434, startPoint y: 193, endPoint x: 433, endPoint y: 198, distance: 5.1
click at [434, 192] on button "Save" at bounding box center [426, 193] width 31 height 13
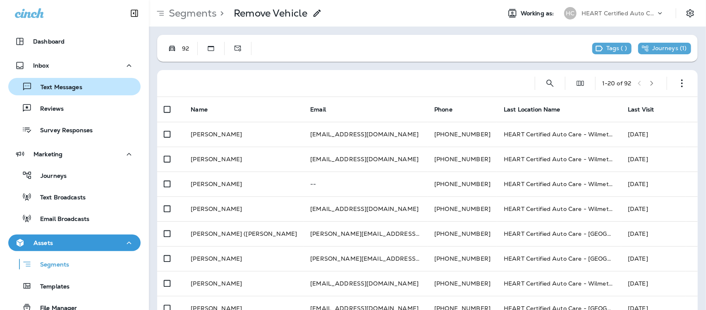
click at [60, 89] on p "Text Messages" at bounding box center [57, 88] width 50 height 8
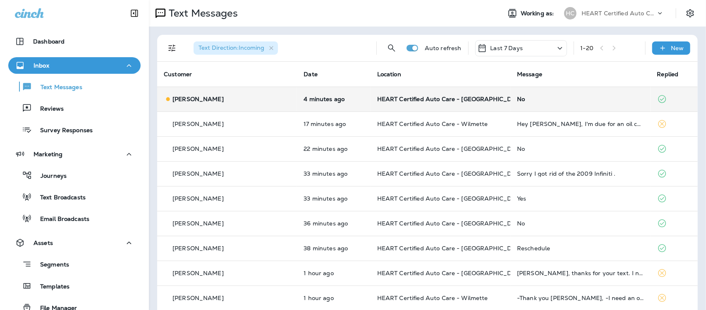
click at [517, 98] on div "No" at bounding box center [580, 99] width 127 height 7
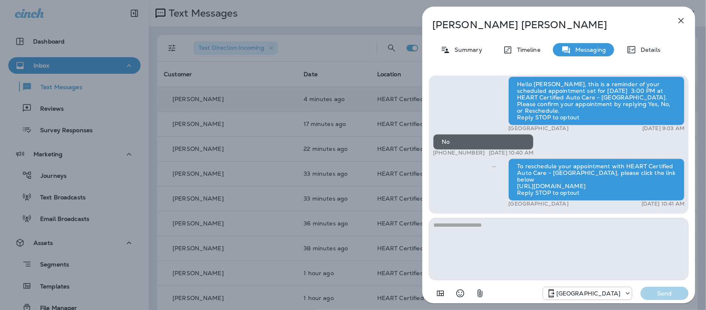
click at [683, 21] on icon "button" at bounding box center [682, 21] width 10 height 10
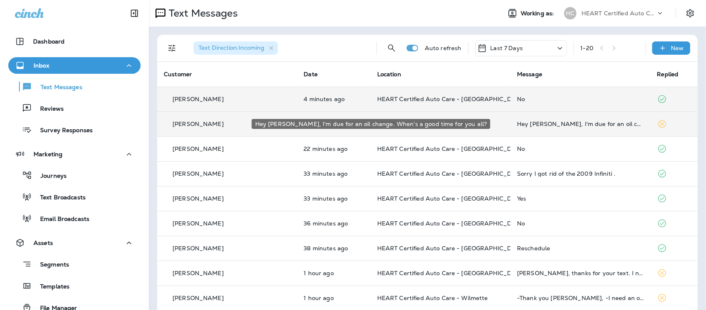
click at [530, 123] on div "Hey [PERSON_NAME], I'm due for an oil change. When's a good time for you all?" at bounding box center [580, 123] width 127 height 7
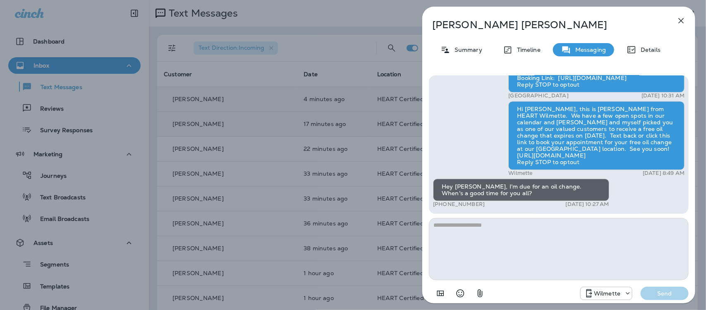
click at [506, 238] on textarea at bounding box center [559, 249] width 260 height 62
type textarea "*"
type textarea "**********"
click at [660, 288] on button "Send" at bounding box center [665, 292] width 48 height 13
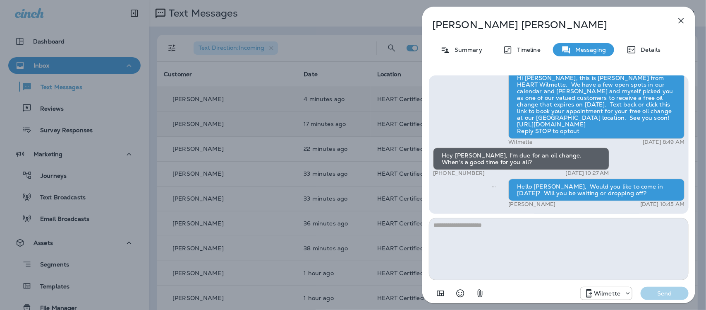
click at [683, 19] on icon "button" at bounding box center [682, 21] width 10 height 10
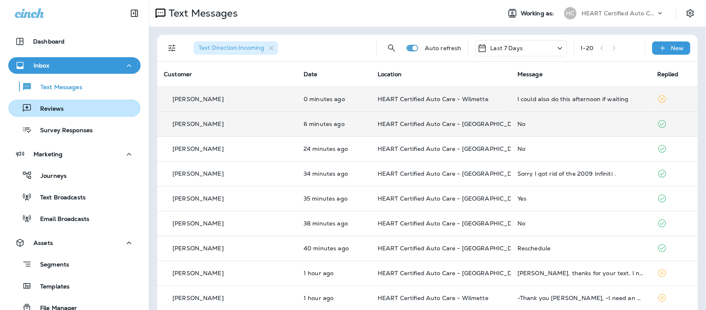
click at [48, 106] on p "Reviews" at bounding box center [48, 109] width 32 height 8
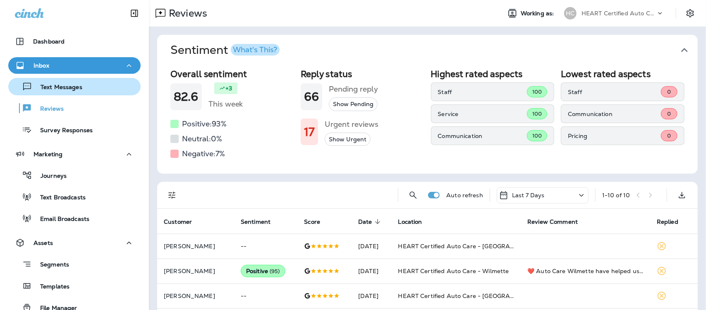
click at [49, 88] on p "Text Messages" at bounding box center [57, 88] width 50 height 8
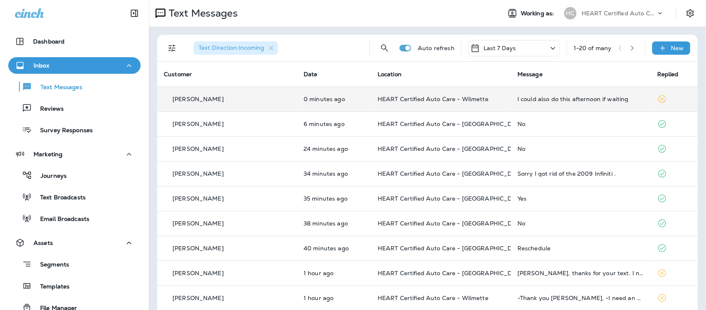
click at [523, 102] on div "I could also do this afternoon if waiting" at bounding box center [581, 99] width 127 height 7
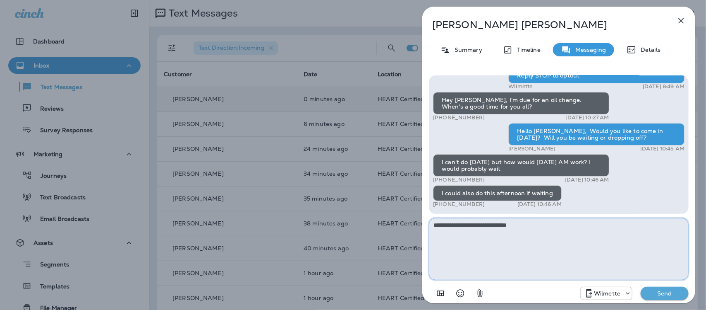
type textarea "**********"
click at [661, 293] on p "Send" at bounding box center [665, 292] width 35 height 7
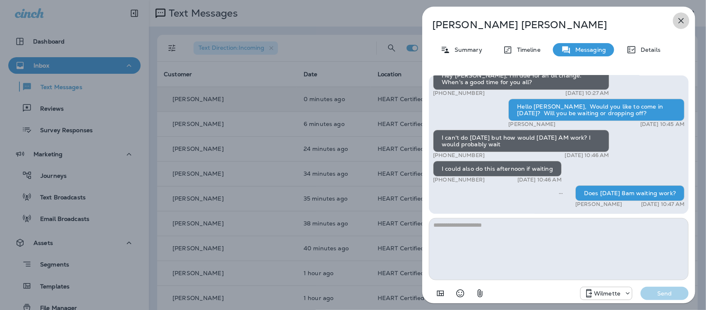
click at [682, 19] on icon "button" at bounding box center [682, 21] width 10 height 10
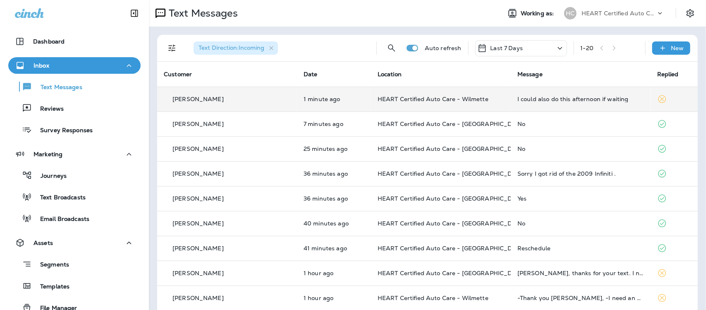
click at [557, 101] on div "I could also do this afternoon if waiting" at bounding box center [581, 99] width 127 height 7
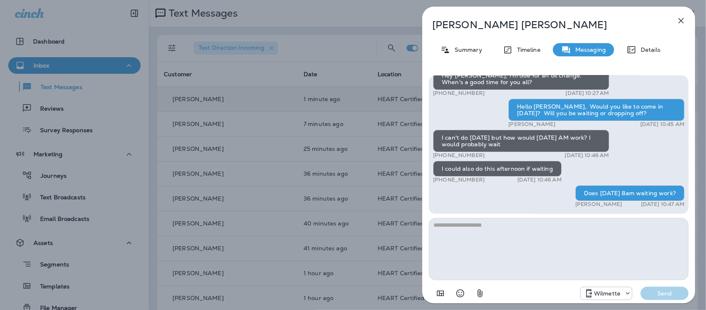
click at [681, 20] on icon "button" at bounding box center [682, 21] width 10 height 10
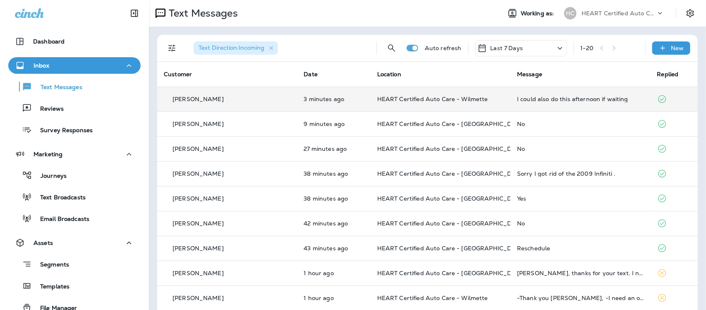
click at [565, 100] on div "I could also do this afternoon if waiting" at bounding box center [580, 99] width 127 height 7
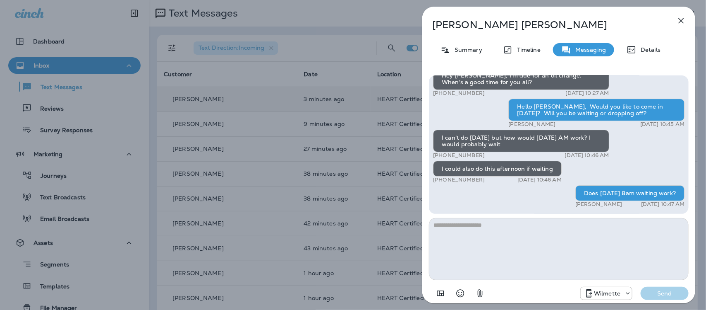
click at [681, 19] on icon "button" at bounding box center [681, 20] width 5 height 5
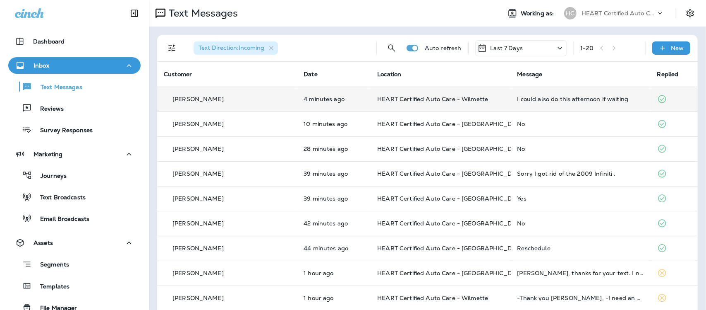
click at [578, 101] on div "I could also do this afternoon if waiting" at bounding box center [581, 99] width 127 height 7
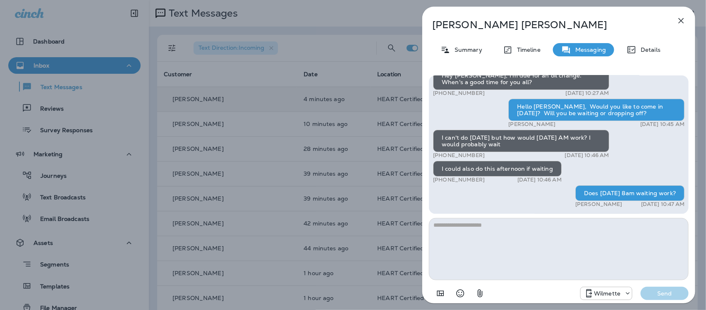
click at [682, 19] on icon "button" at bounding box center [682, 21] width 10 height 10
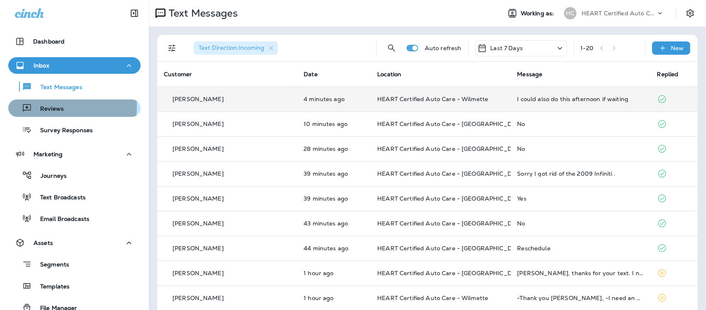
click at [55, 107] on p "Reviews" at bounding box center [48, 109] width 32 height 8
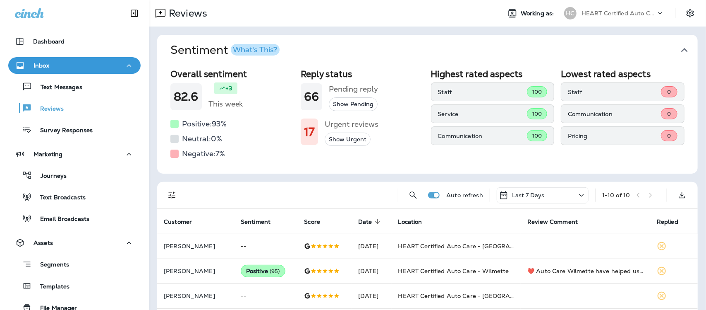
click at [678, 48] on icon "button" at bounding box center [684, 49] width 13 height 13
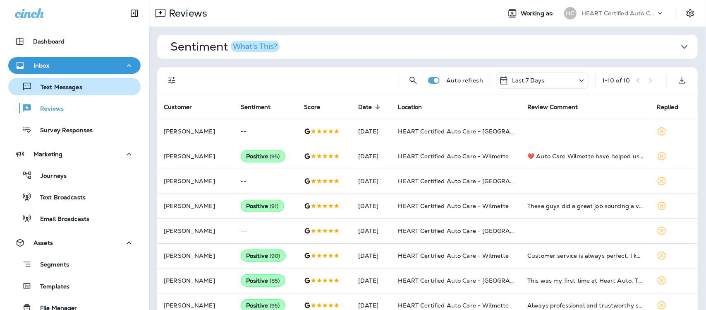
click at [80, 84] on p "Text Messages" at bounding box center [57, 88] width 50 height 8
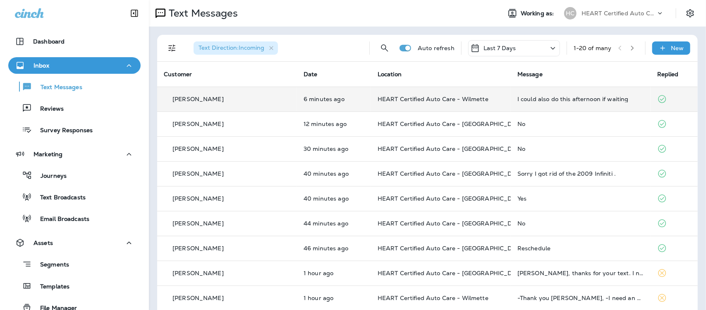
click at [563, 101] on div "I could also do this afternoon if waiting" at bounding box center [581, 99] width 127 height 7
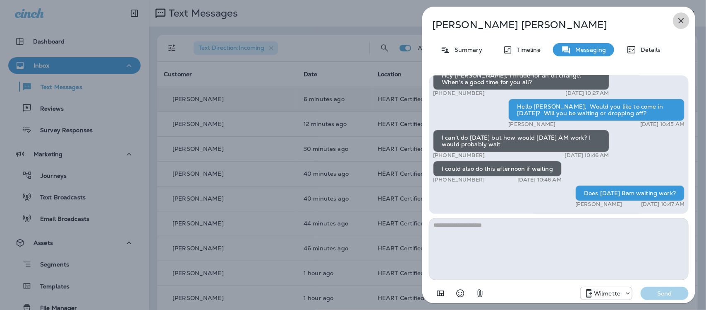
click at [681, 18] on icon "button" at bounding box center [682, 21] width 10 height 10
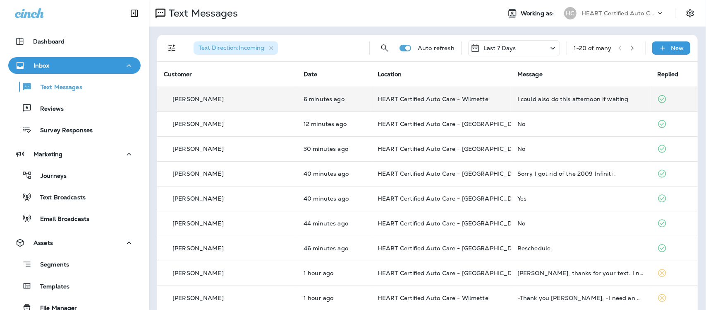
click at [547, 72] on th "Message" at bounding box center [581, 74] width 140 height 25
click at [553, 94] on td "Could it be 9 instead?" at bounding box center [581, 98] width 140 height 25
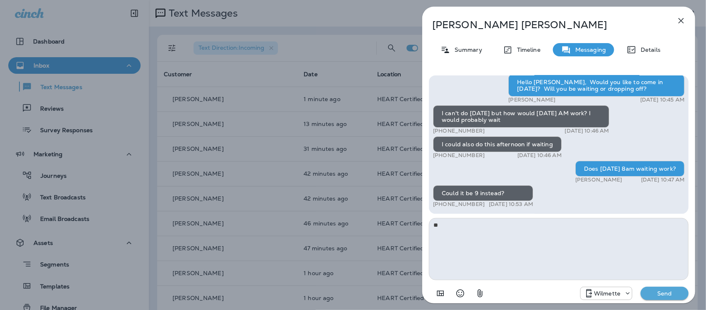
type textarea "*"
type textarea "**********"
click at [655, 296] on p "Send" at bounding box center [665, 292] width 35 height 7
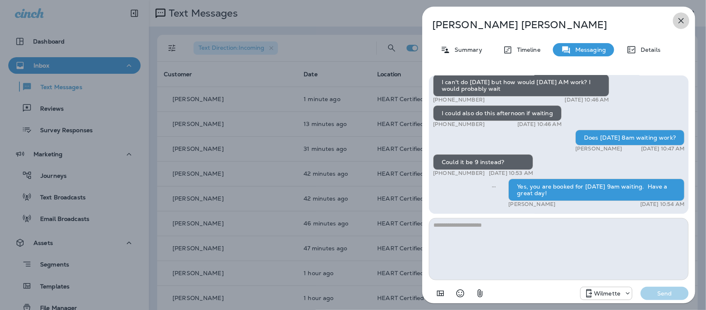
click at [681, 17] on icon "button" at bounding box center [682, 21] width 10 height 10
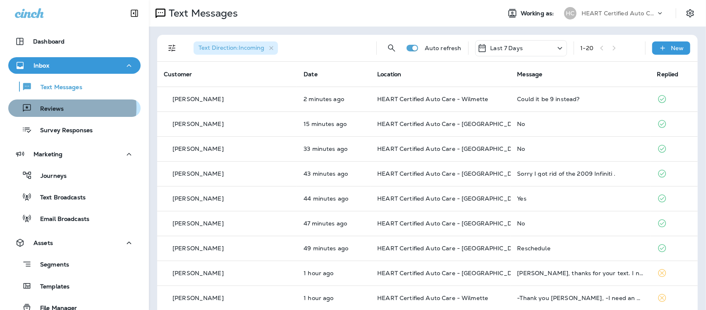
click at [56, 108] on p "Reviews" at bounding box center [48, 109] width 32 height 8
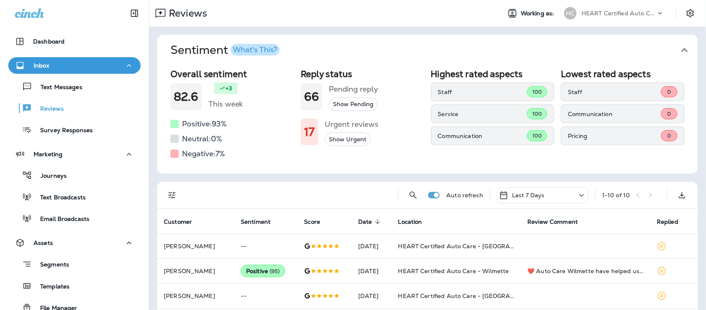
click at [678, 46] on icon "button" at bounding box center [684, 49] width 13 height 13
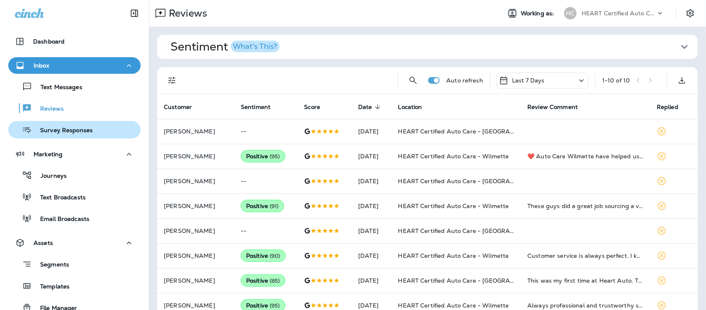
click at [82, 130] on p "Survey Responses" at bounding box center [62, 131] width 61 height 8
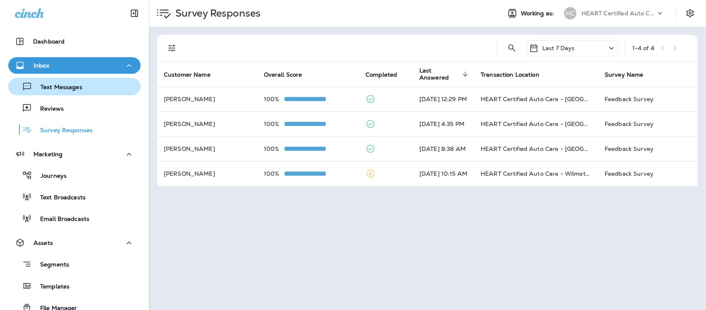
click at [64, 90] on p "Text Messages" at bounding box center [57, 88] width 50 height 8
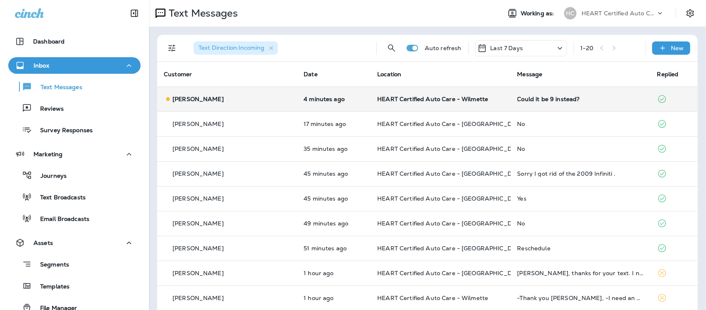
click at [518, 101] on div "Could it be 9 instead?" at bounding box center [581, 99] width 127 height 7
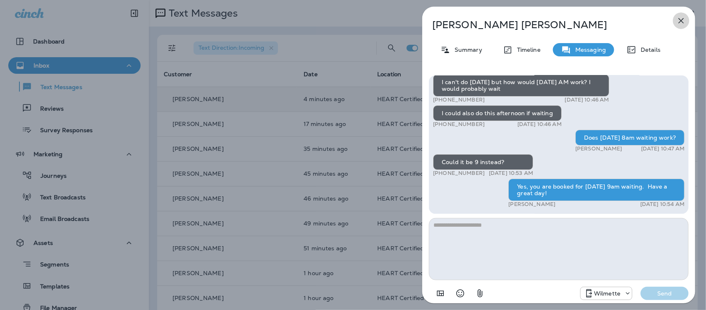
click at [683, 18] on icon "button" at bounding box center [682, 21] width 10 height 10
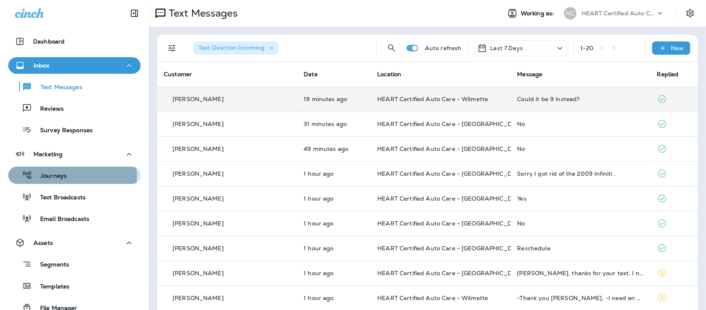
click at [57, 176] on p "Journeys" at bounding box center [49, 176] width 34 height 8
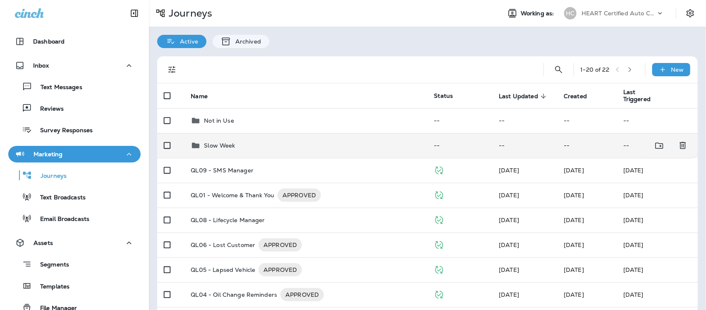
click at [216, 145] on p "Slow Week" at bounding box center [219, 145] width 31 height 7
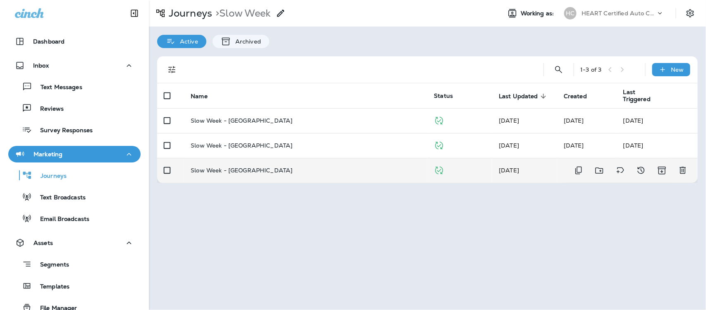
click at [243, 170] on p "Slow Week - [GEOGRAPHIC_DATA]" at bounding box center [242, 170] width 102 height 7
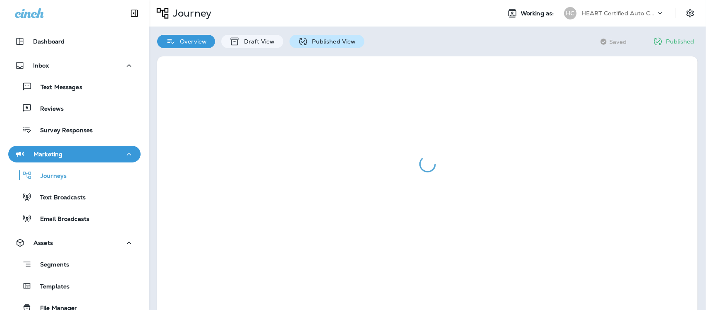
click at [323, 41] on p "Published View" at bounding box center [332, 41] width 48 height 7
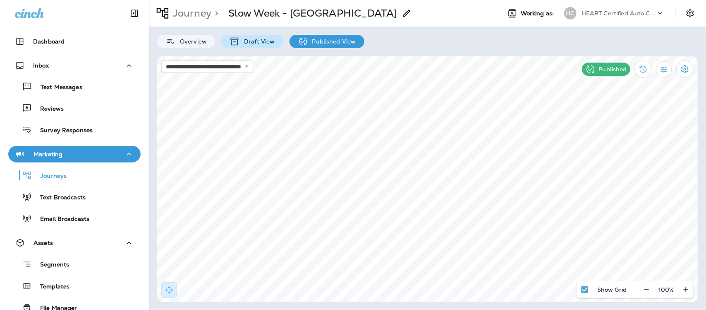
click at [245, 42] on p "Draft View" at bounding box center [257, 41] width 35 height 7
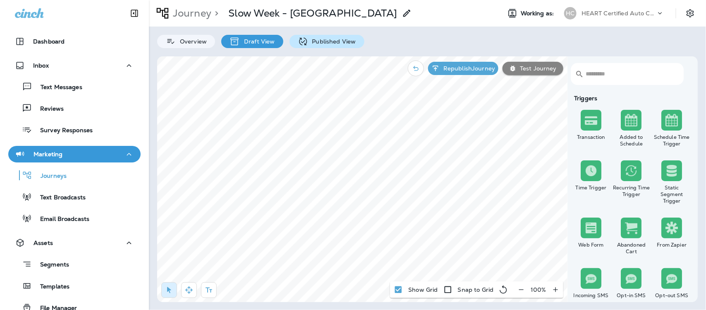
click at [329, 38] on p "Published View" at bounding box center [332, 41] width 48 height 7
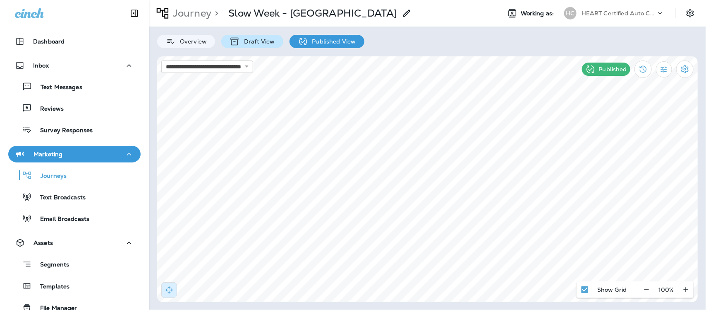
click at [252, 36] on div "Draft View" at bounding box center [252, 41] width 62 height 13
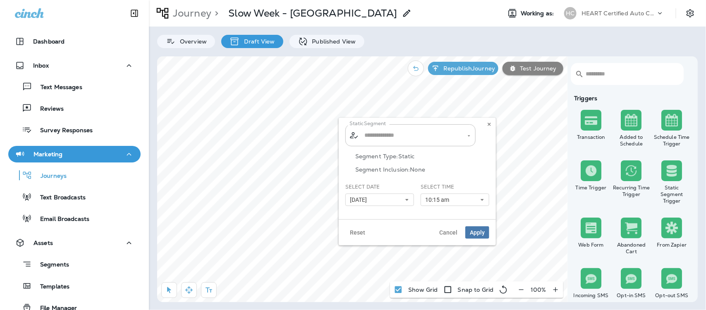
type input "**********"
click at [406, 198] on icon at bounding box center [407, 199] width 5 height 5
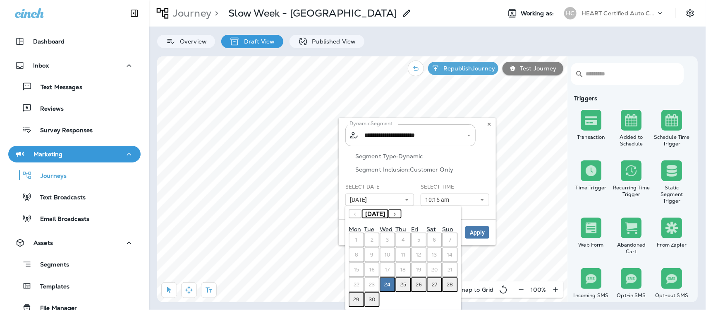
click at [356, 298] on abbr "29" at bounding box center [356, 299] width 6 height 7
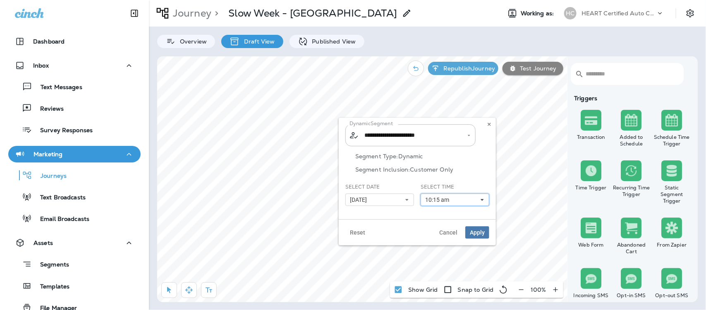
click at [481, 198] on icon at bounding box center [482, 199] width 5 height 5
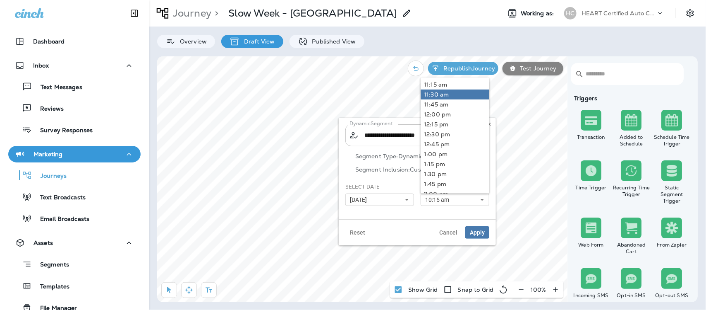
click at [435, 91] on link "11:30 am" at bounding box center [455, 94] width 69 height 10
click at [477, 232] on span "Apply" at bounding box center [477, 232] width 15 height 6
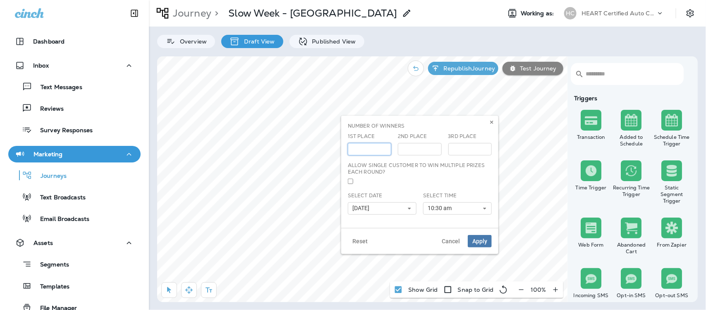
click at [383, 147] on input "***" at bounding box center [369, 149] width 43 height 12
click at [383, 146] on input "***" at bounding box center [369, 149] width 43 height 12
click at [384, 146] on input "***" at bounding box center [369, 149] width 43 height 12
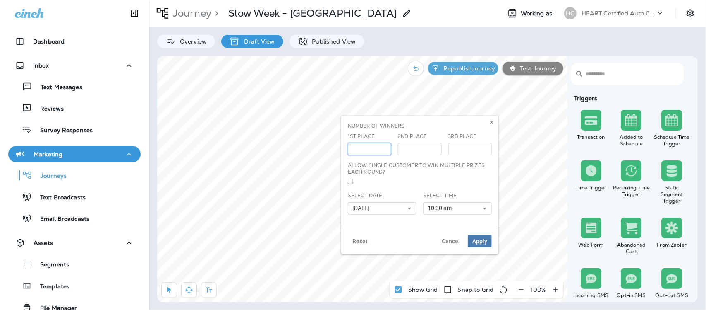
click at [384, 146] on input "***" at bounding box center [369, 149] width 43 height 12
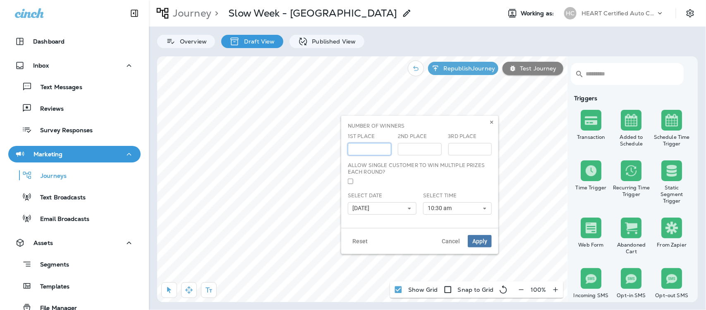
click at [384, 146] on input "***" at bounding box center [369, 149] width 43 height 12
type input "***"
click at [384, 146] on input "***" at bounding box center [369, 149] width 43 height 12
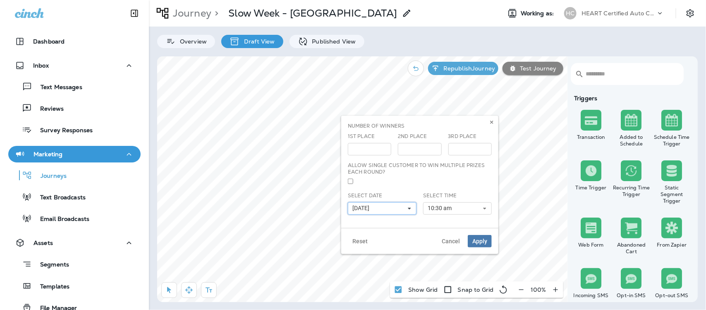
click at [409, 210] on icon at bounding box center [409, 208] width 5 height 5
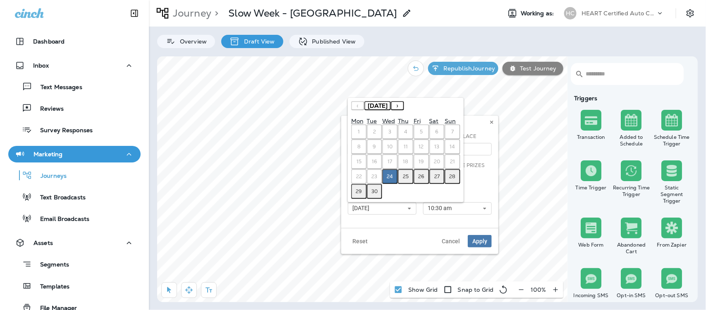
click at [359, 193] on abbr "29" at bounding box center [359, 191] width 6 height 7
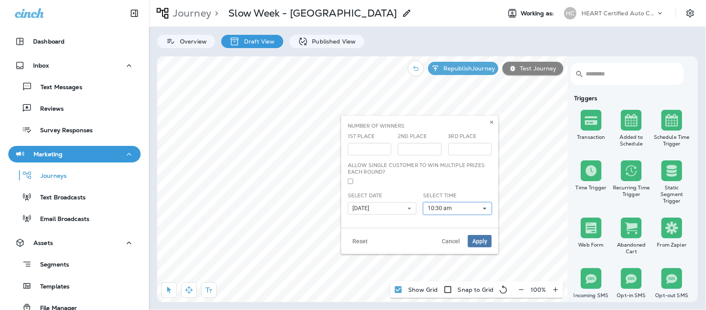
click at [485, 207] on icon at bounding box center [484, 208] width 5 height 5
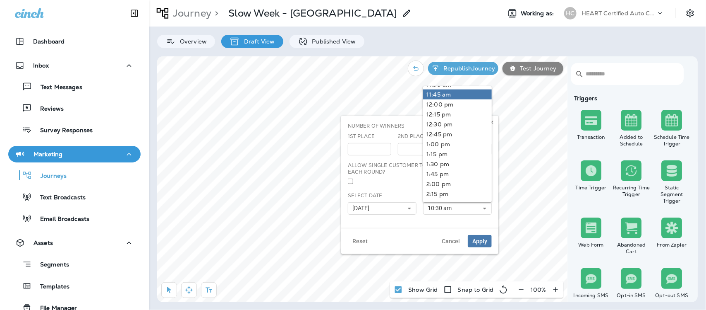
click at [437, 94] on link "11:45 am" at bounding box center [457, 94] width 69 height 10
click at [481, 242] on span "Apply" at bounding box center [480, 241] width 15 height 6
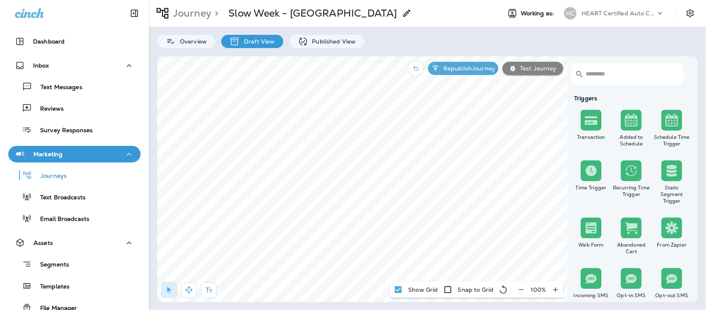
click at [474, 67] on p "Republish Journey" at bounding box center [467, 68] width 55 height 7
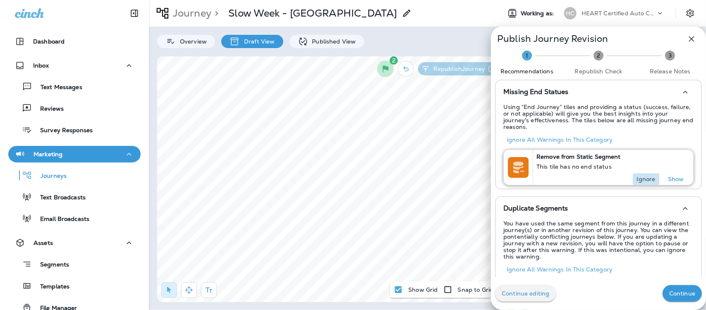
click at [637, 175] on p "Ignore" at bounding box center [646, 178] width 19 height 7
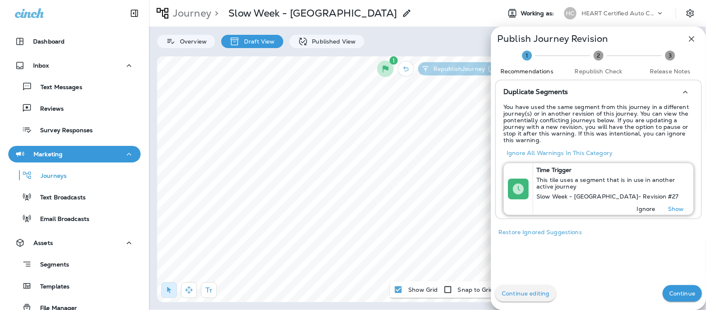
click at [643, 207] on p "Ignore" at bounding box center [646, 208] width 19 height 7
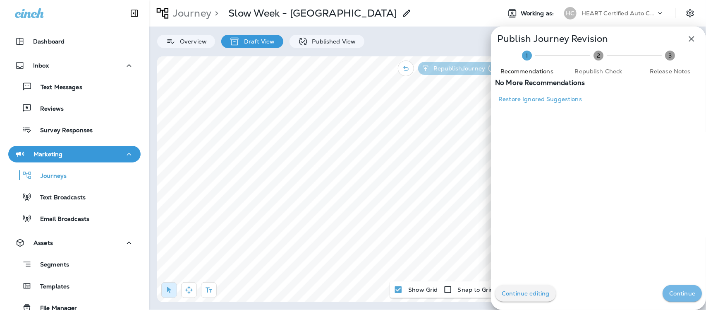
click at [680, 295] on p "Continue" at bounding box center [682, 293] width 26 height 7
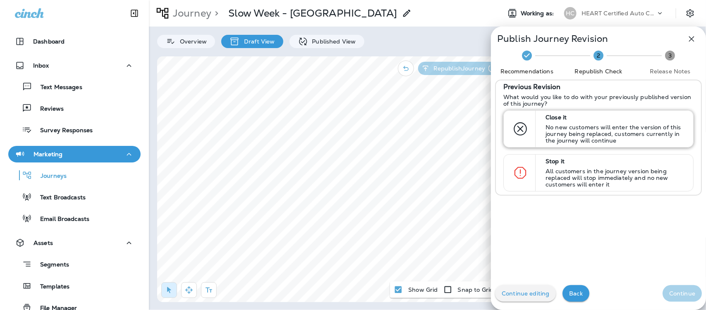
click at [583, 128] on p "No new customers will enter the version of this journey being replaced, custome…" at bounding box center [616, 134] width 140 height 20
click at [674, 294] on p "Continue" at bounding box center [682, 293] width 26 height 7
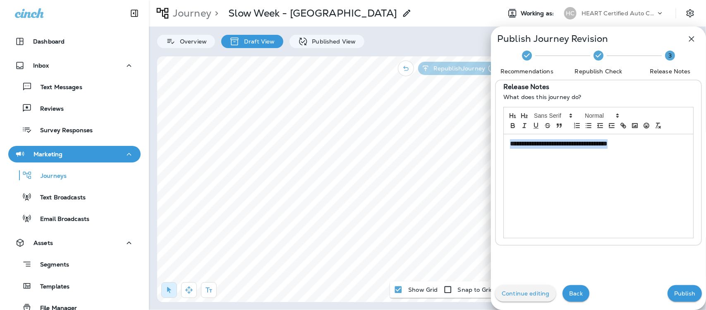
drag, startPoint x: 628, startPoint y: 142, endPoint x: 485, endPoint y: 149, distance: 142.9
click at [477, 142] on div "**********" at bounding box center [353, 155] width 706 height 310
click at [674, 290] on p "Publish" at bounding box center [684, 293] width 21 height 7
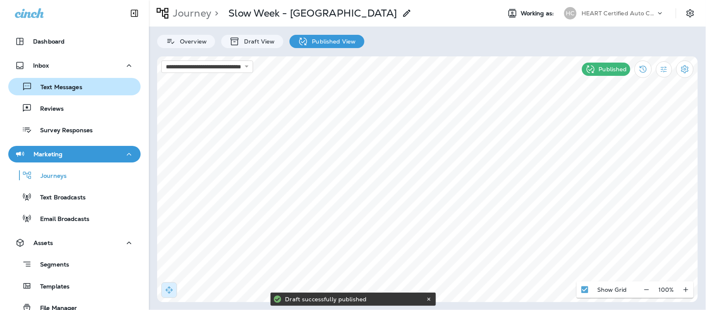
click at [59, 87] on p "Text Messages" at bounding box center [57, 88] width 50 height 8
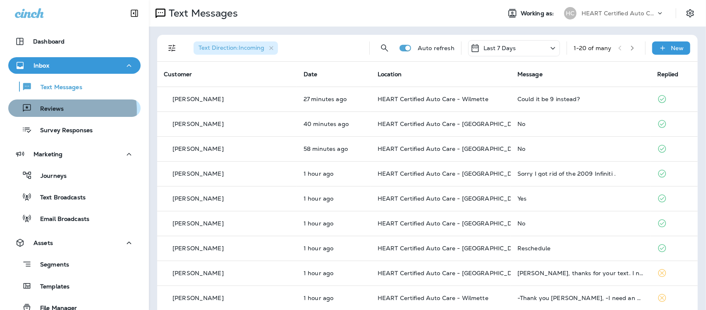
click at [54, 111] on p "Reviews" at bounding box center [48, 109] width 32 height 8
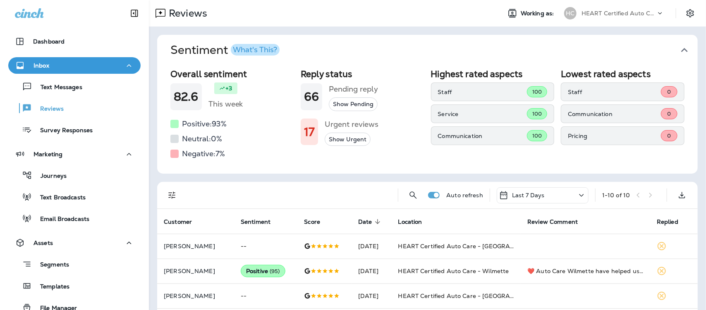
click at [678, 47] on icon "button" at bounding box center [684, 49] width 13 height 13
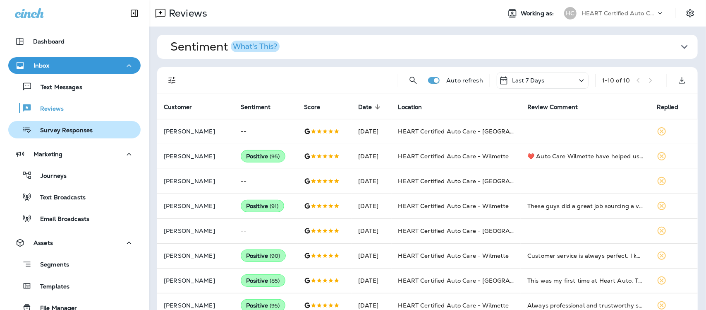
click at [82, 127] on p "Survey Responses" at bounding box center [62, 131] width 61 height 8
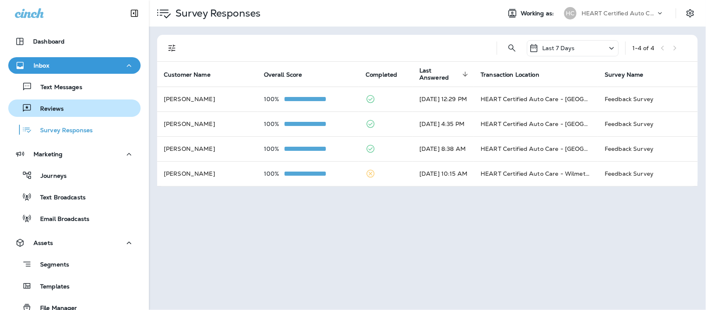
drag, startPoint x: 48, startPoint y: 110, endPoint x: 107, endPoint y: 115, distance: 58.9
click at [48, 110] on p "Reviews" at bounding box center [48, 109] width 32 height 8
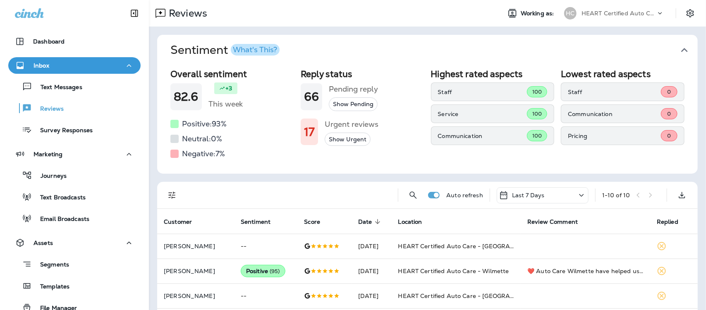
click at [681, 49] on icon "button" at bounding box center [684, 50] width 7 height 4
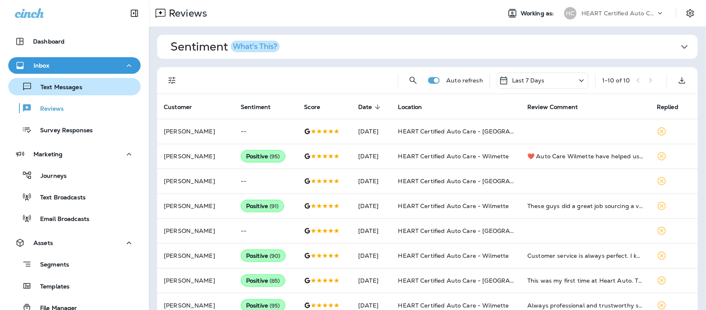
click at [60, 88] on p "Text Messages" at bounding box center [57, 88] width 50 height 8
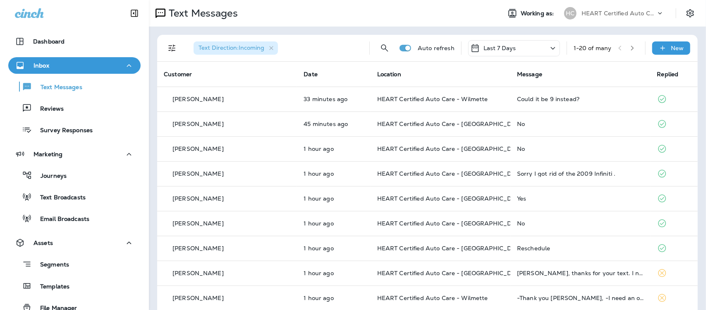
click at [575, 72] on th "Message" at bounding box center [581, 74] width 140 height 25
drag, startPoint x: 67, startPoint y: 178, endPoint x: 57, endPoint y: 168, distance: 13.5
click at [63, 175] on div "Journeys" at bounding box center [75, 175] width 126 height 12
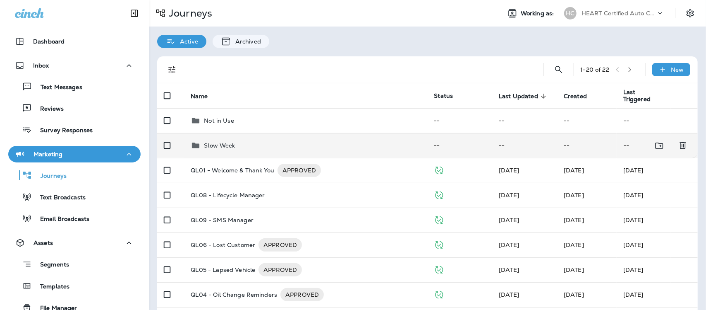
click at [218, 146] on p "Slow Week" at bounding box center [219, 145] width 31 height 7
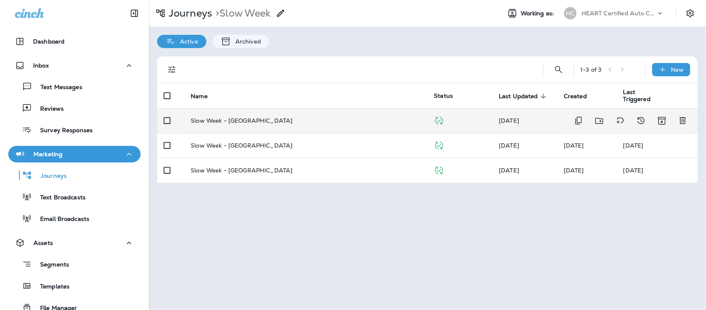
click at [245, 119] on p "Slow Week - [GEOGRAPHIC_DATA]" at bounding box center [242, 120] width 102 height 7
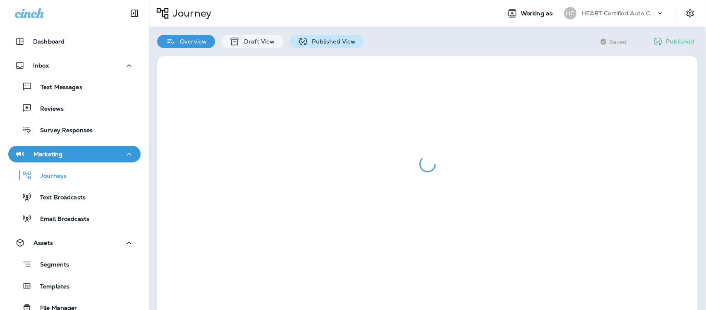
click at [336, 38] on p "Published View" at bounding box center [332, 41] width 48 height 7
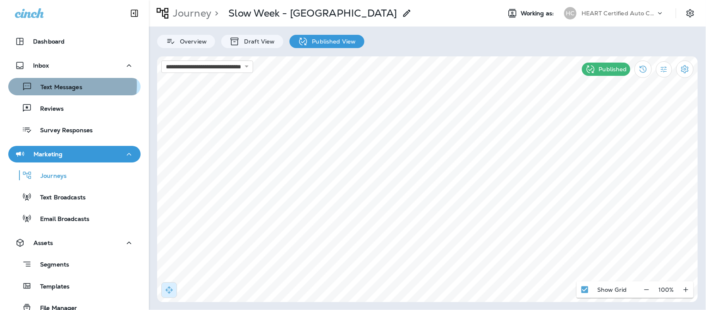
click at [56, 85] on p "Text Messages" at bounding box center [57, 88] width 50 height 8
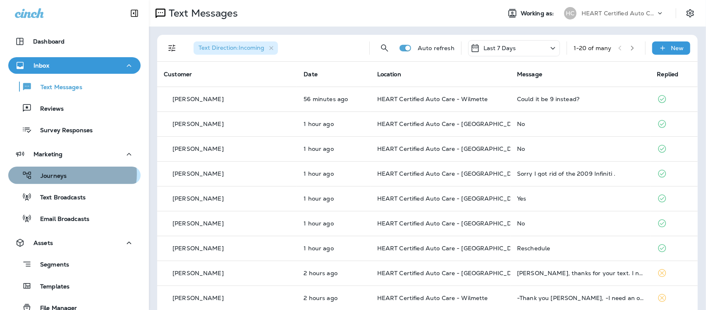
click at [72, 174] on div "Journeys" at bounding box center [75, 175] width 126 height 12
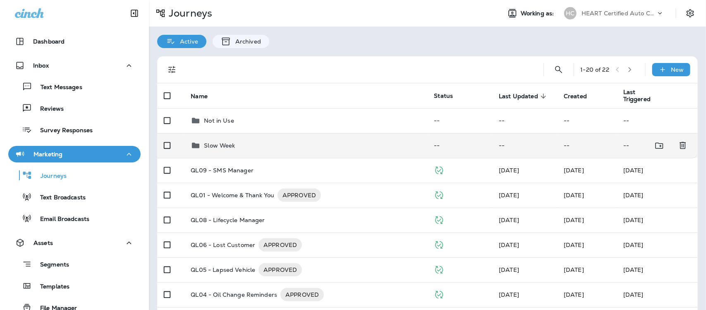
click at [220, 149] on div "Slow Week" at bounding box center [219, 145] width 31 height 10
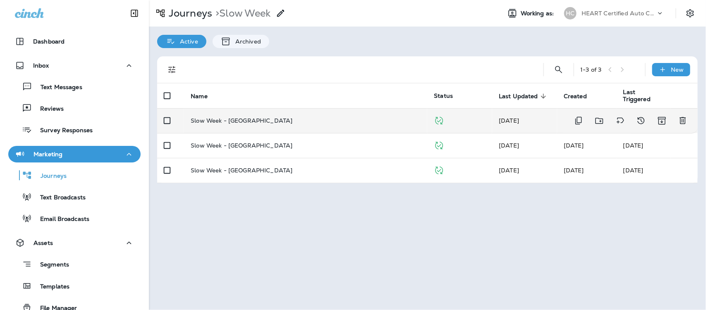
click at [240, 118] on p "Slow Week - [GEOGRAPHIC_DATA]" at bounding box center [242, 120] width 102 height 7
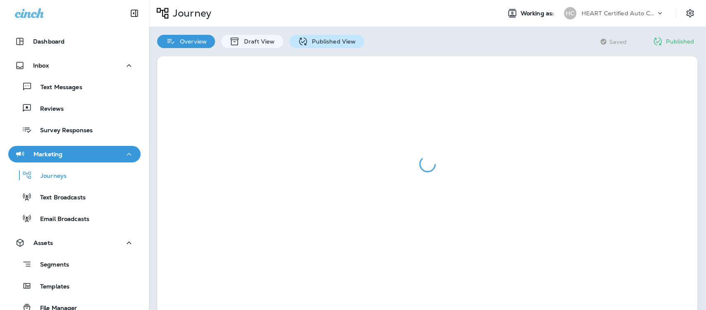
click at [313, 43] on p "Published View" at bounding box center [332, 41] width 48 height 7
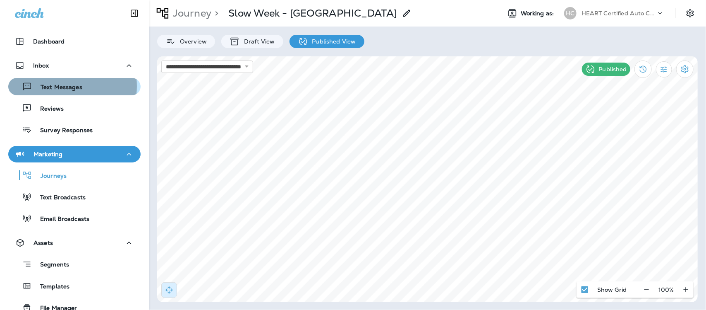
click at [65, 86] on p "Text Messages" at bounding box center [57, 88] width 50 height 8
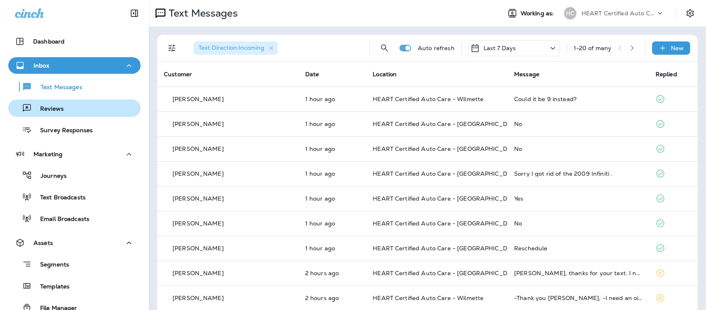
click at [60, 110] on p "Reviews" at bounding box center [48, 109] width 32 height 8
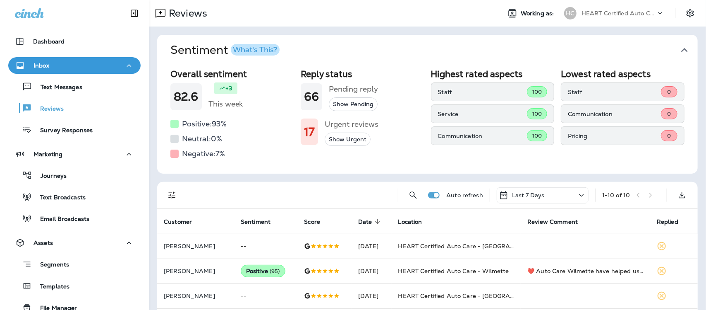
click at [681, 49] on icon "button" at bounding box center [684, 50] width 7 height 4
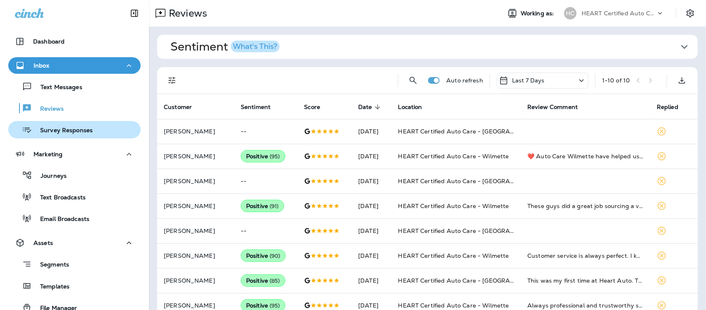
click at [53, 132] on p "Survey Responses" at bounding box center [62, 131] width 61 height 8
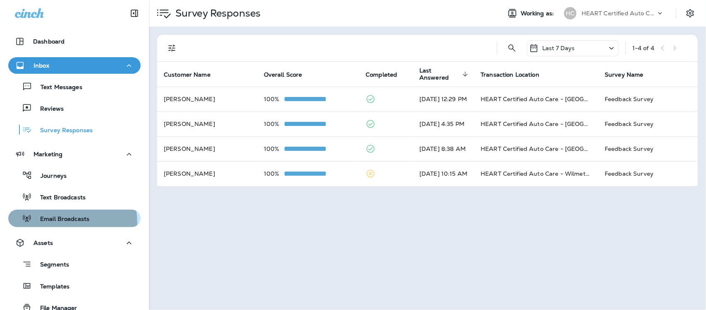
click at [66, 222] on p "Email Broadcasts" at bounding box center [61, 219] width 58 height 8
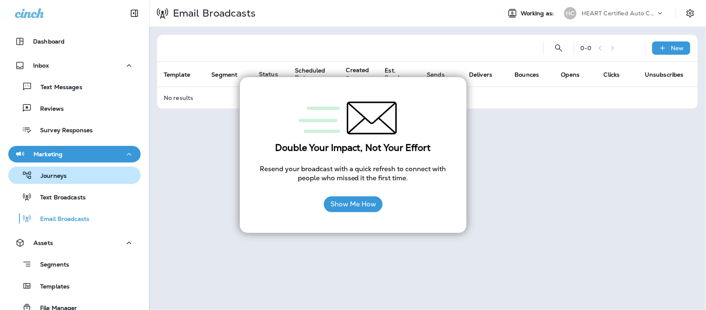
drag, startPoint x: 58, startPoint y: 178, endPoint x: 54, endPoint y: 178, distance: 4.2
click at [57, 178] on p "Journeys" at bounding box center [49, 176] width 34 height 8
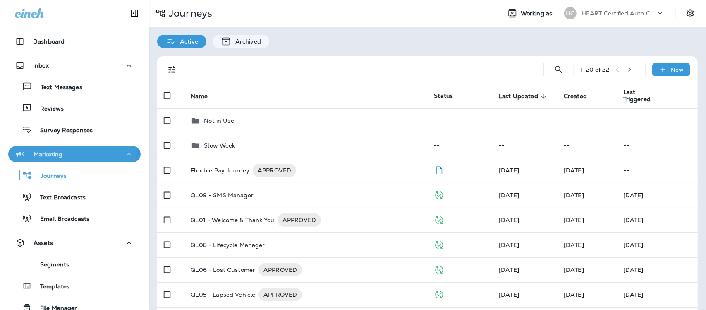
click at [59, 154] on p "Marketing" at bounding box center [48, 154] width 29 height 7
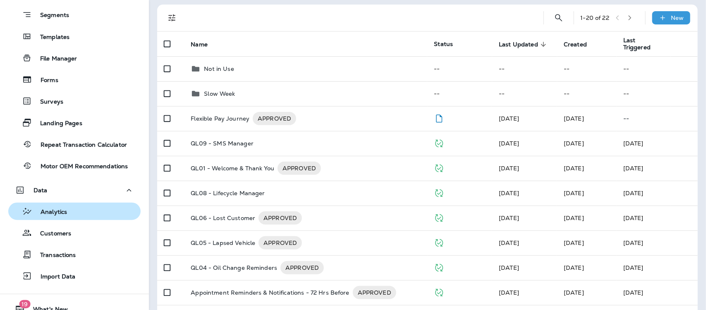
scroll to position [216, 0]
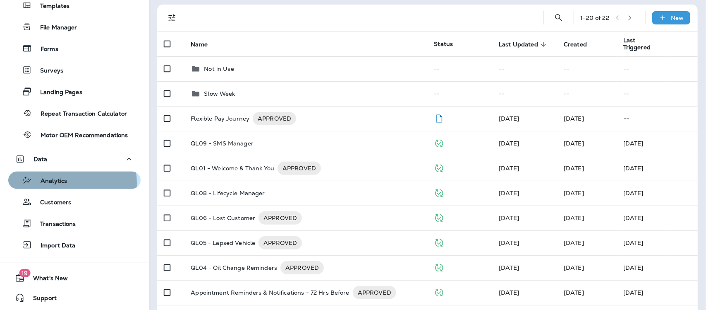
click at [58, 182] on p "Analytics" at bounding box center [49, 181] width 35 height 8
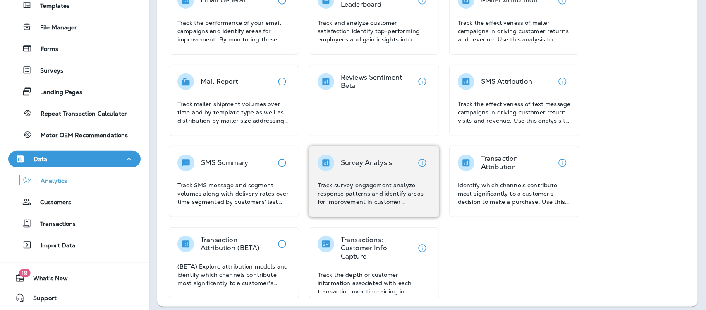
scroll to position [167, 0]
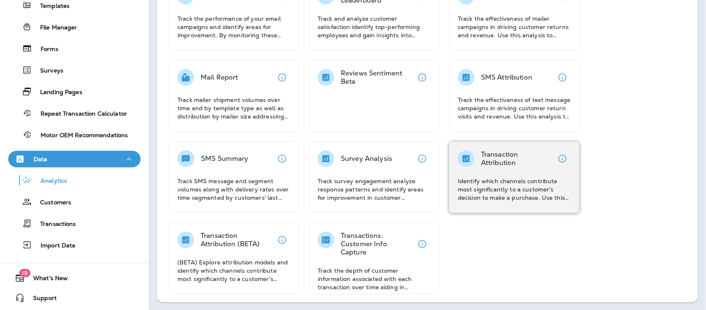
click at [521, 177] on p "Identify which channels contribute most significantly to a customer's decision …" at bounding box center [514, 189] width 113 height 25
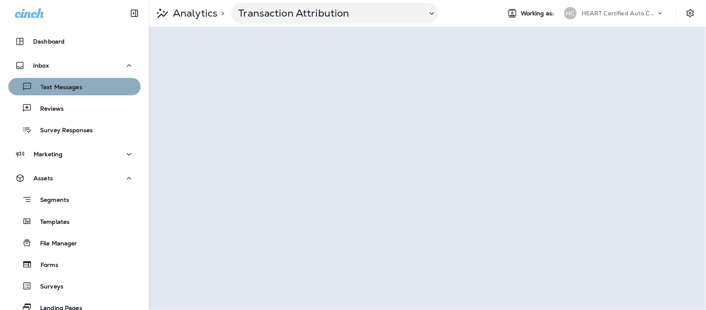
click at [79, 85] on p "Text Messages" at bounding box center [57, 88] width 50 height 8
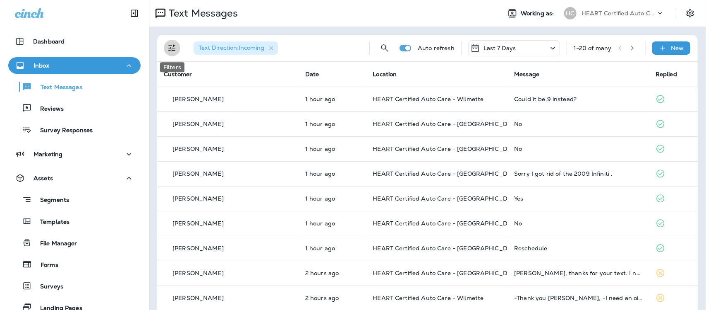
click at [170, 50] on icon "Filters" at bounding box center [172, 48] width 10 height 10
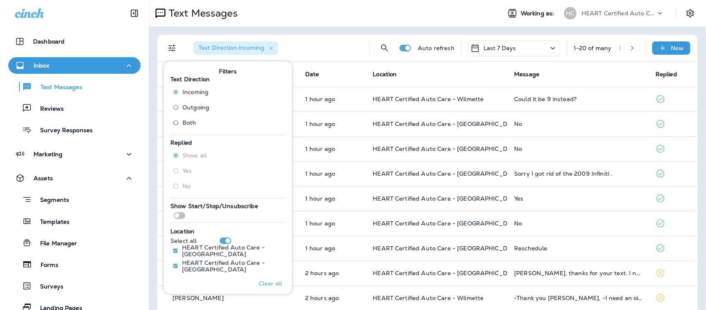
click at [346, 55] on div "Text Direction : Incoming" at bounding box center [275, 48] width 176 height 26
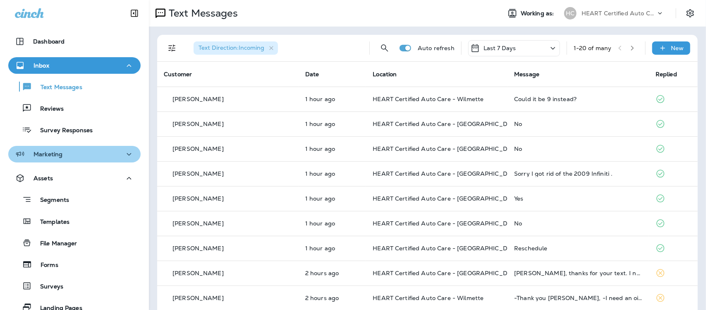
click at [79, 156] on div "Marketing" at bounding box center [74, 154] width 119 height 10
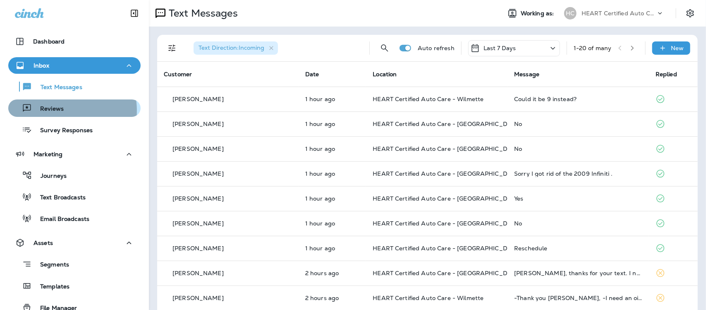
click at [57, 110] on p "Reviews" at bounding box center [48, 109] width 32 height 8
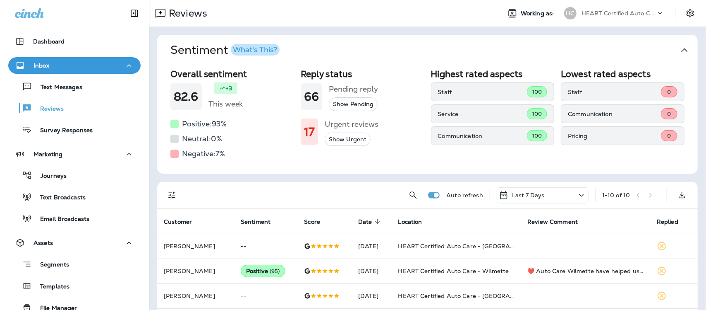
click at [678, 47] on icon "button" at bounding box center [684, 49] width 13 height 13
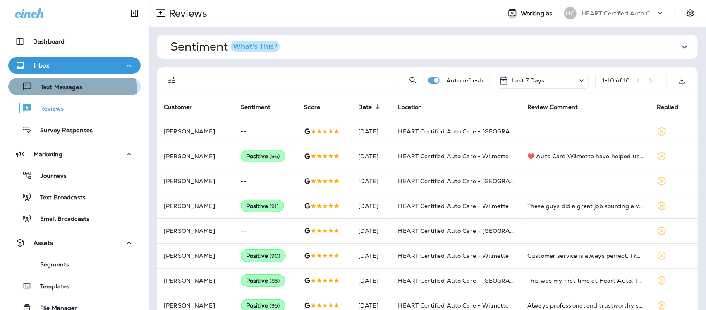
click at [61, 91] on div "Text Messages" at bounding box center [47, 86] width 71 height 12
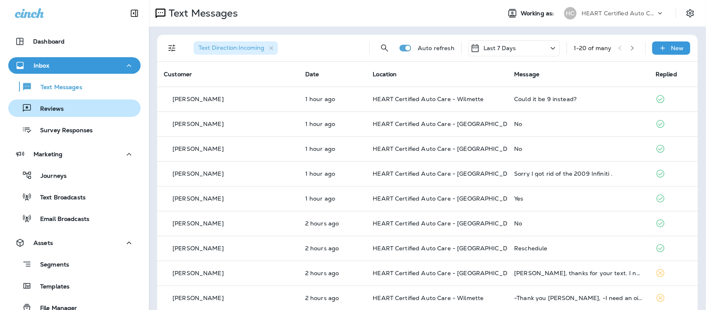
click at [46, 108] on p "Reviews" at bounding box center [48, 109] width 32 height 8
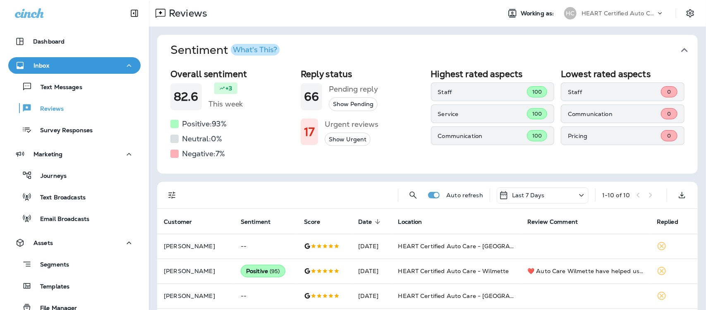
click at [681, 48] on icon "button" at bounding box center [684, 49] width 13 height 13
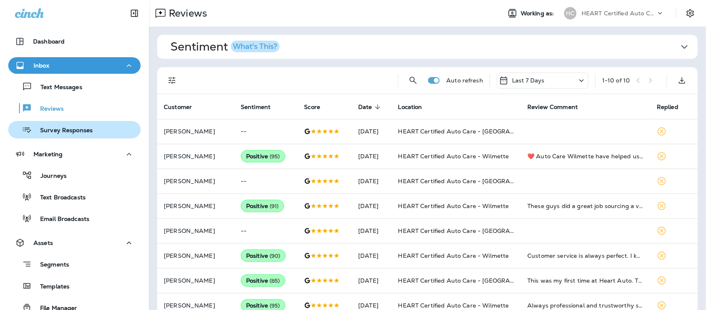
click at [62, 131] on p "Survey Responses" at bounding box center [62, 131] width 61 height 8
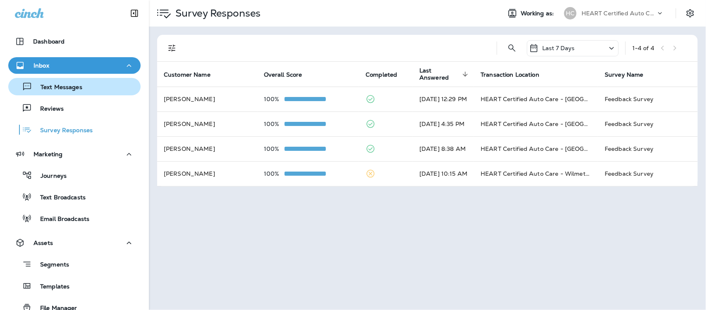
click at [59, 88] on p "Text Messages" at bounding box center [57, 88] width 50 height 8
